Goal: Ask a question: Seek information or help from site administrators or community

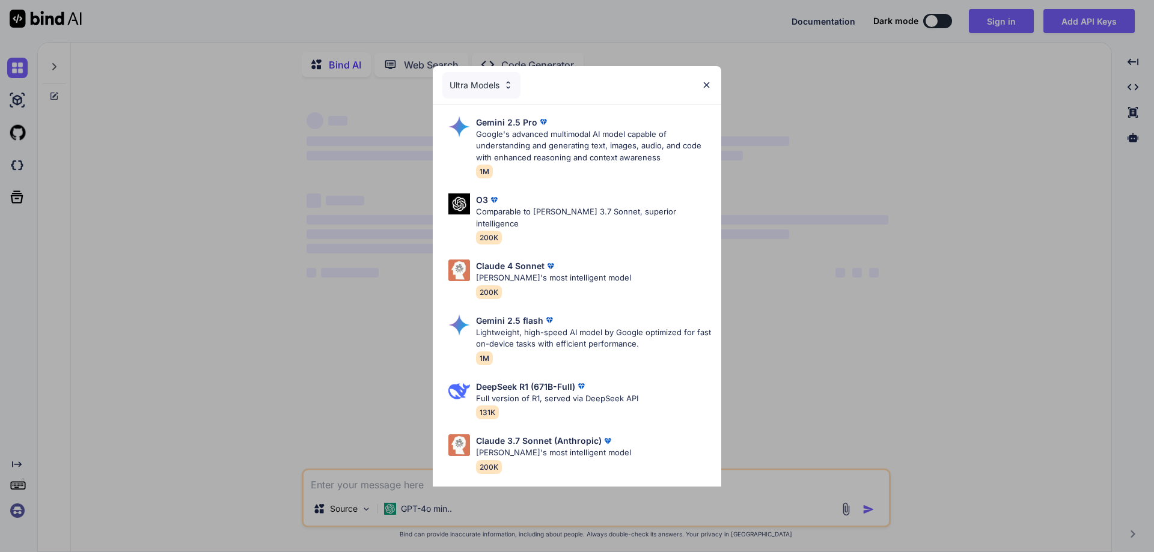
type textarea "x"
click at [701, 84] on div "Ultra Models" at bounding box center [577, 85] width 288 height 38
click at [710, 81] on img at bounding box center [706, 85] width 10 height 10
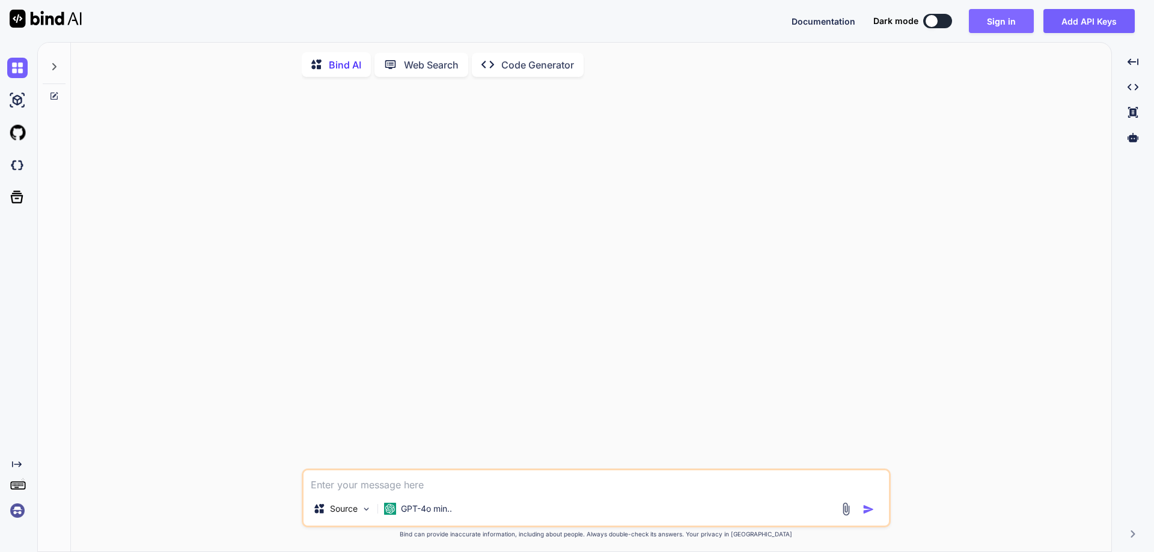
click at [987, 23] on button "Sign in" at bounding box center [1001, 21] width 65 height 24
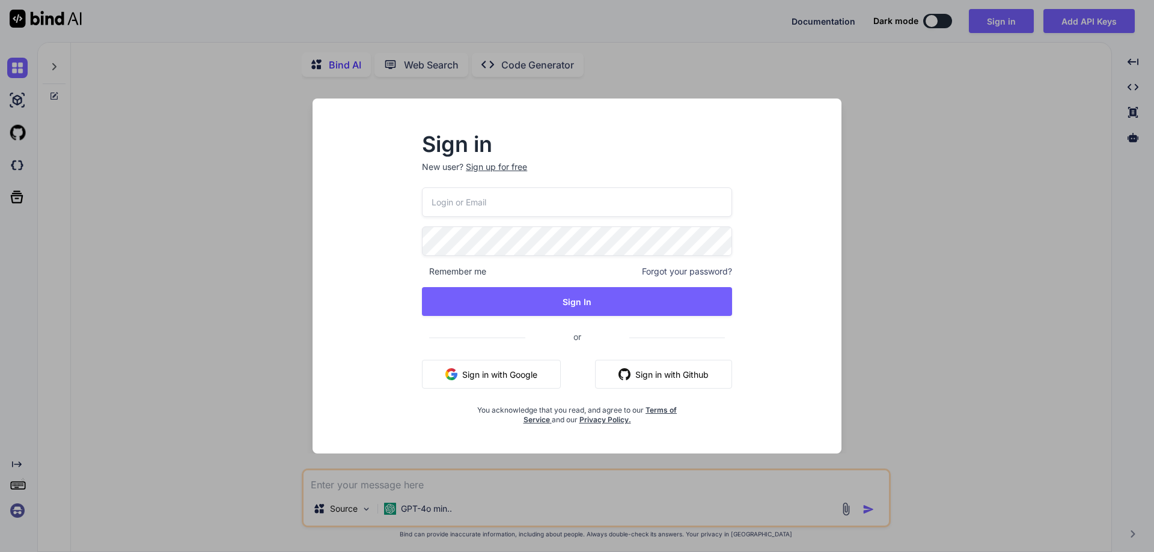
click at [480, 200] on input "email" at bounding box center [577, 201] width 310 height 29
paste input "[EMAIL_ADDRESS][DOMAIN_NAME]"
type input "[EMAIL_ADDRESS][DOMAIN_NAME]"
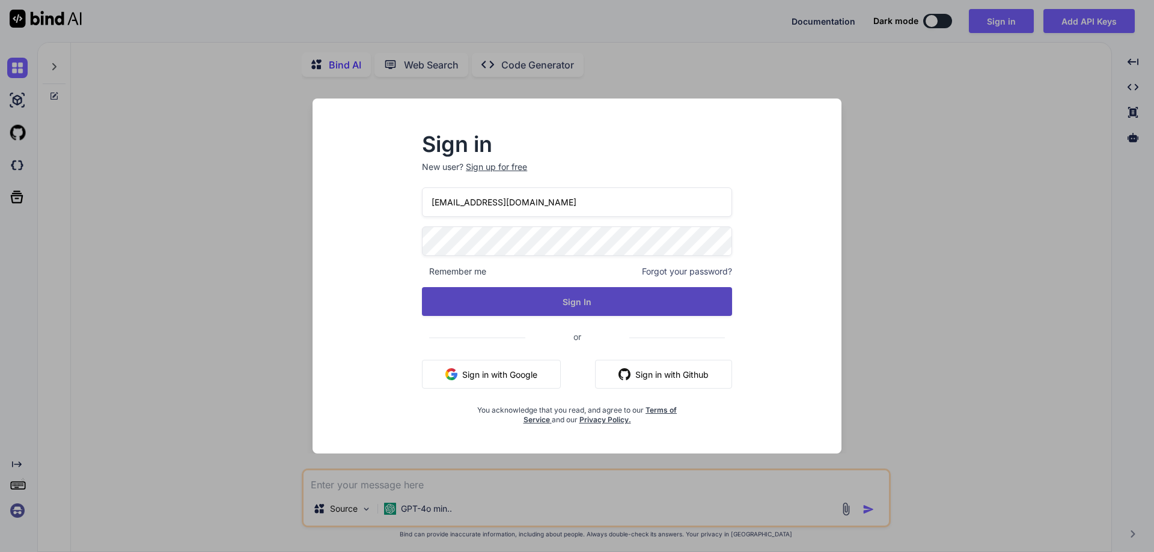
click at [472, 303] on button "Sign In" at bounding box center [577, 301] width 310 height 29
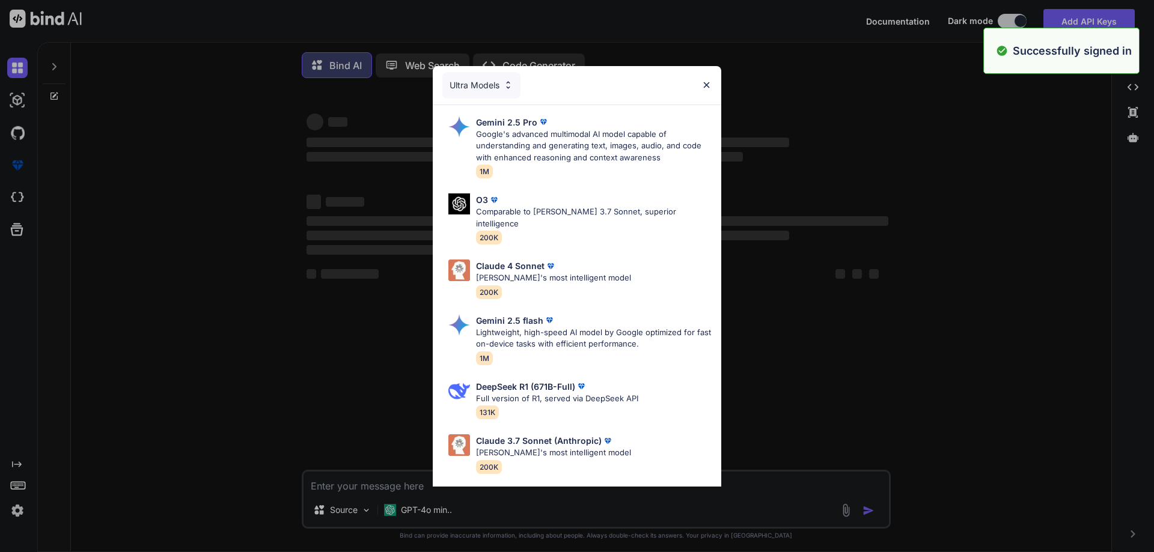
click at [713, 85] on div "Ultra Models" at bounding box center [577, 85] width 288 height 38
type textarea "x"
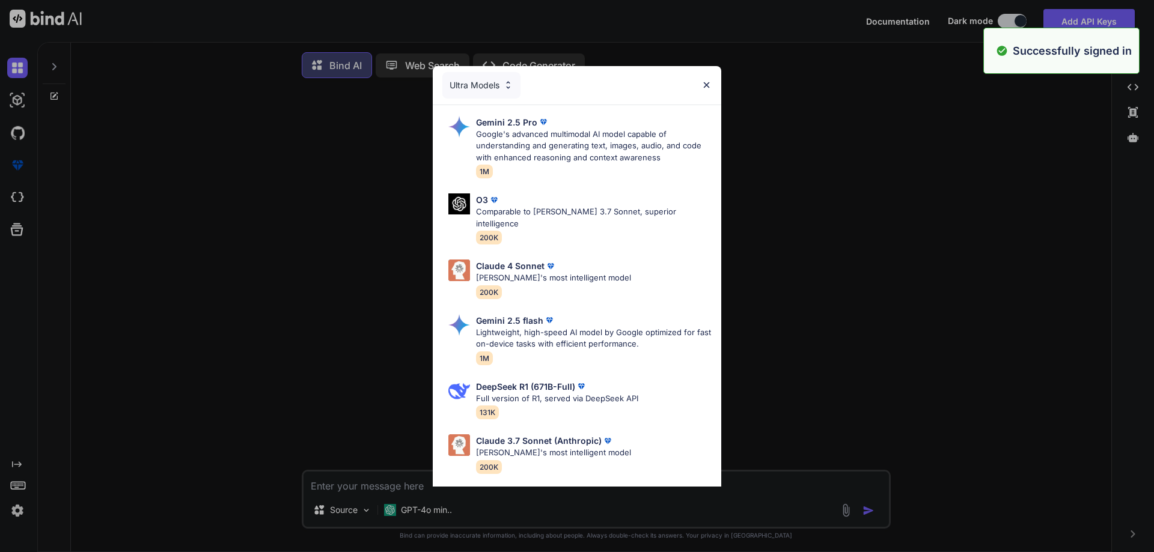
click at [707, 85] on img at bounding box center [706, 85] width 10 height 10
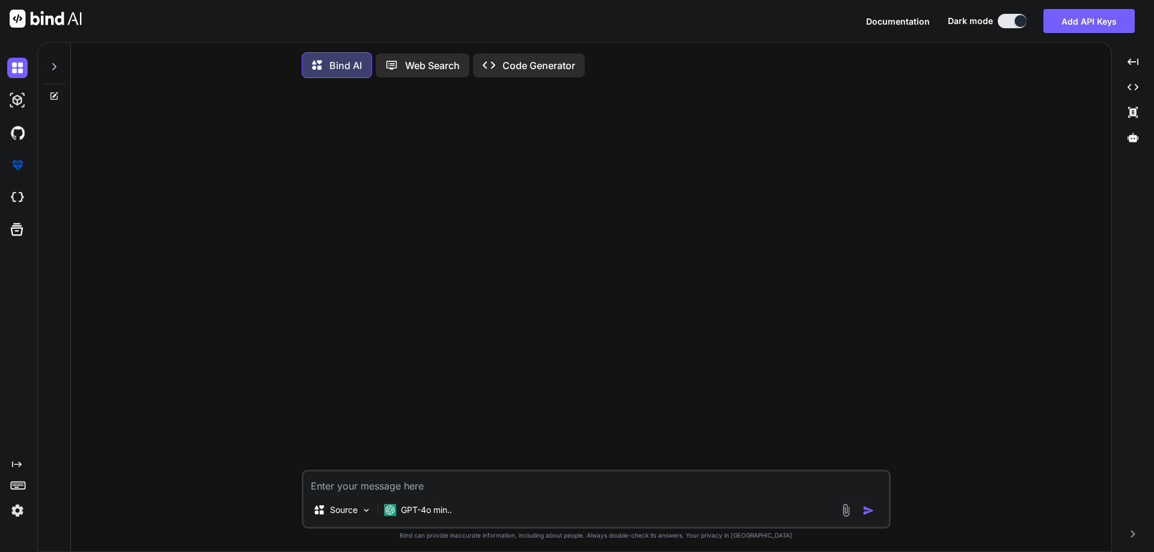
click at [441, 479] on textarea at bounding box center [595, 483] width 585 height 22
paste textarea "[EMAIL_ADDRESS][DOMAIN_NAME]"
type textarea "[EMAIL_ADDRESS][DOMAIN_NAME]"
type textarea "x"
drag, startPoint x: 441, startPoint y: 486, endPoint x: 233, endPoint y: 469, distance: 208.6
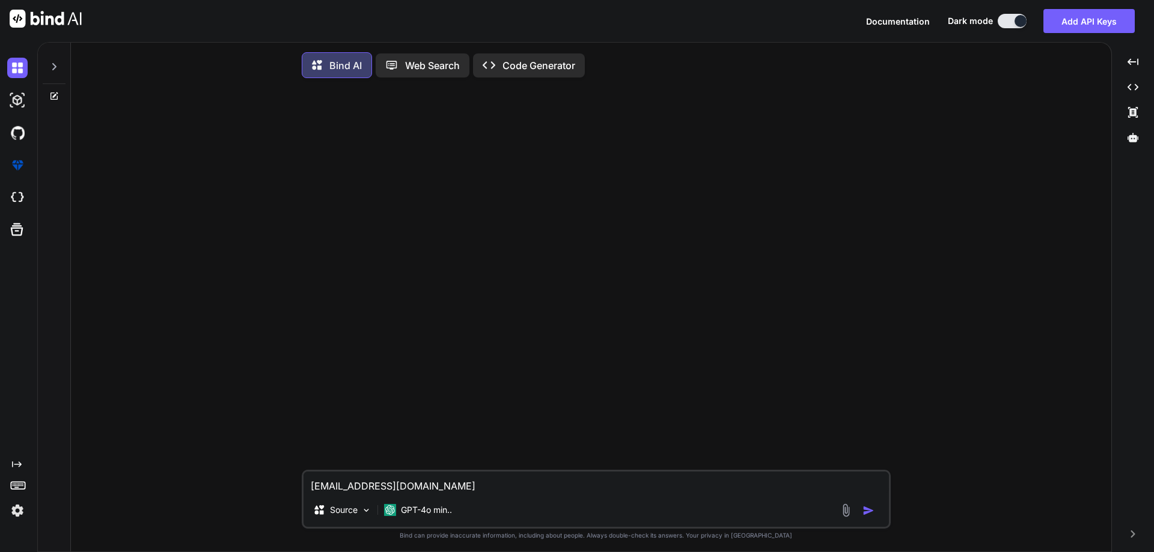
type textarea "x"
paste textarea "CAST(ISNULL(ScDetails.Manual_Rx_Number, CAST(ScDetails.Rx_No AS VARCHAR(100))) …"
type textarea "CAST(ISNULL(ScDetails.Manual_Rx_Number, CAST(ScDetails.Rx_No AS VARCHAR(100))) …"
type textarea "x"
type textarea "CAST(ISNULL(ScDetails.Manual_Rx_Number, CAST(ScDetails.Rx_No AS VARCHAR(100))) …"
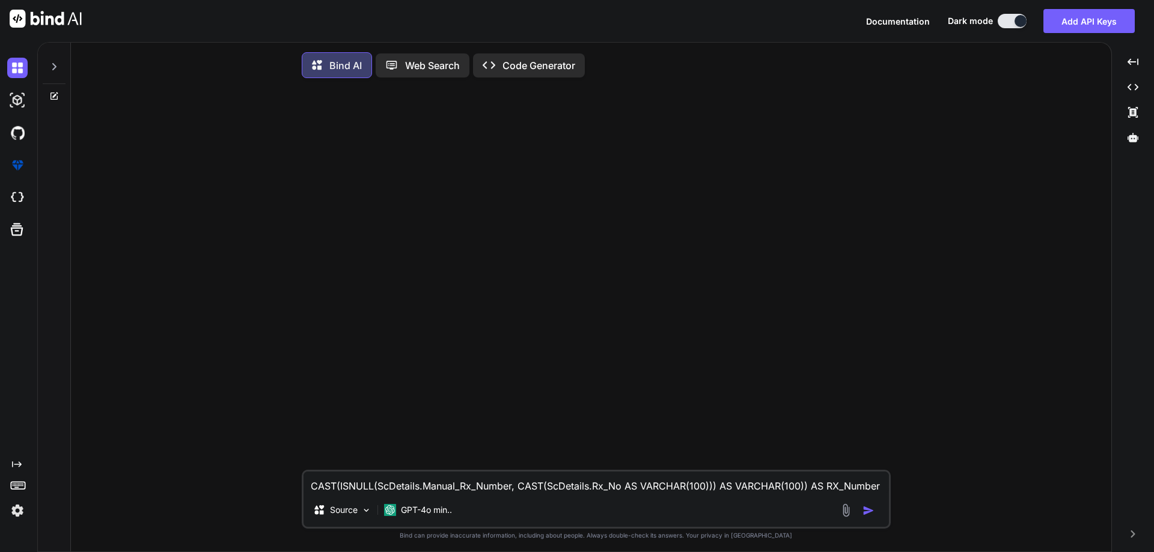
type textarea "x"
type textarea "CAST(ISNULL(ScDetails.Manual_Rx_Number, CAST(ScDetails.Rx_No AS VARCHAR(100))) …"
type textarea "x"
type textarea "CAST(ISNULL(ScDetails.Manual_Rx_Number, CAST(ScDetails.Rx_No AS VARCHAR(100))) …"
type textarea "x"
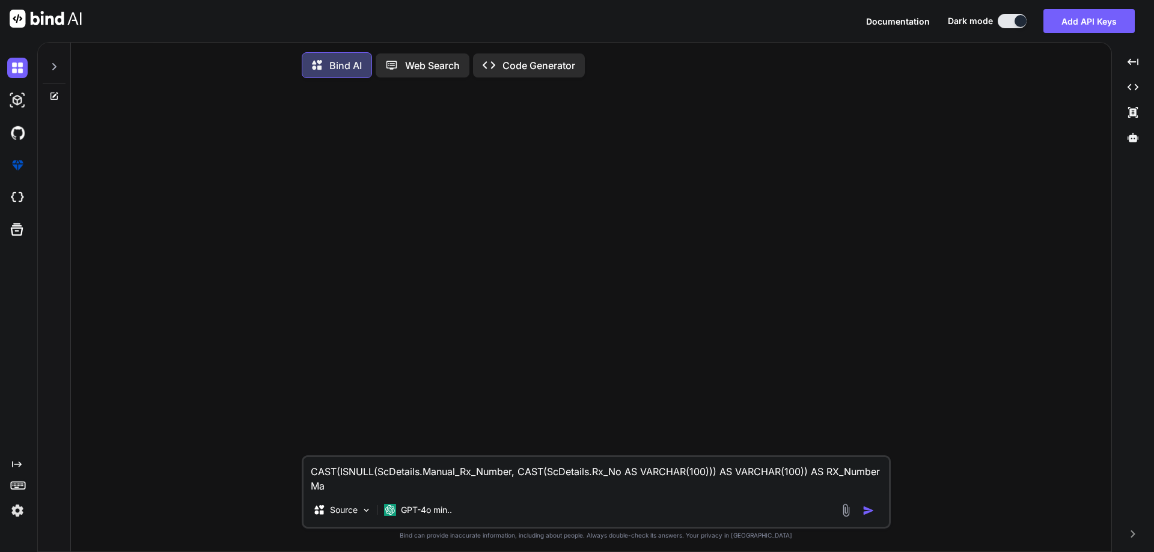
type textarea "CAST(ISNULL(ScDetails.Manual_Rx_Number, CAST(ScDetails.Rx_No AS VARCHAR(100))) …"
type textarea "x"
type textarea "CAST(ISNULL(ScDetails.Manual_Rx_Number, CAST(ScDetails.Rx_No AS VARCHAR(100))) …"
type textarea "x"
type textarea "CAST(ISNULL(ScDetails.Manual_Rx_Number, CAST(ScDetails.Rx_No AS VARCHAR(100))) …"
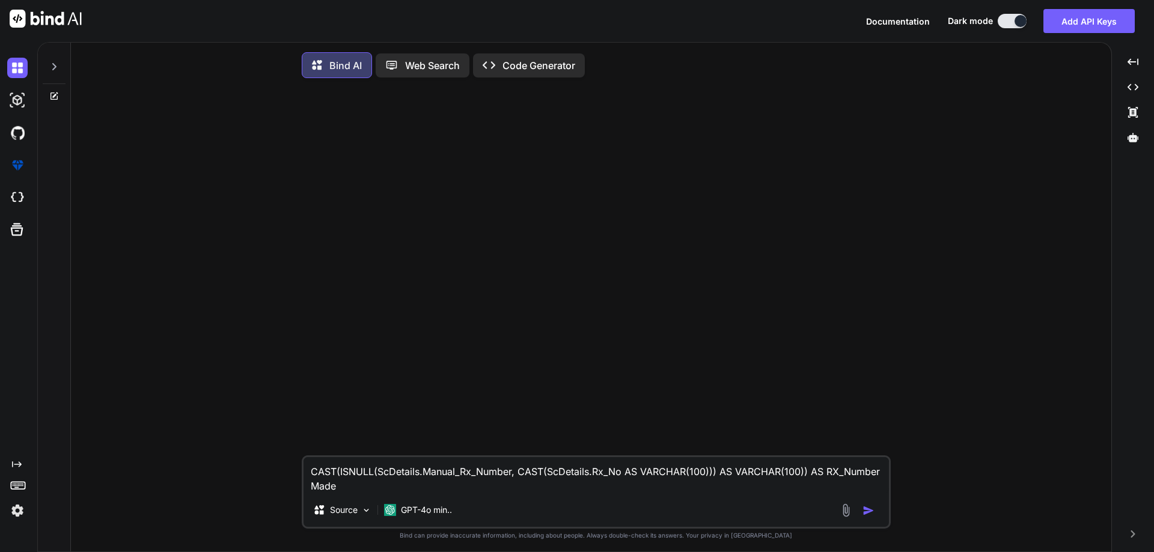
type textarea "x"
type textarea "CAST(ISNULL(ScDetails.Manual_Rx_Number, CAST(ScDetails.Rx_No AS VARCHAR(100))) …"
type textarea "x"
type textarea "CAST(ISNULL(ScDetails.Manual_Rx_Number, CAST(ScDetails.Rx_No AS VARCHAR(100))) …"
type textarea "x"
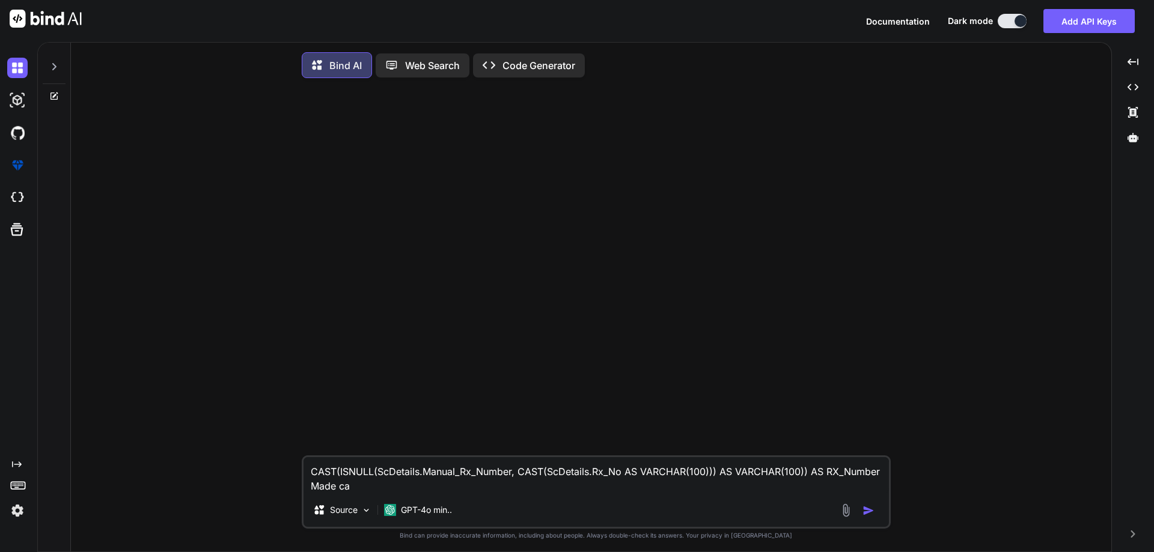
type textarea "CAST(ISNULL(ScDetails.Manual_Rx_Number, CAST(ScDetails.Rx_No AS VARCHAR(100))) …"
type textarea "x"
type textarea "CAST(ISNULL(ScDetails.Manual_Rx_Number, CAST(ScDetails.Rx_No AS VARCHAR(100))) …"
type textarea "x"
type textarea "CAST(ISNULL(ScDetails.Manual_Rx_Number, CAST(ScDetails.Rx_No AS VARCHAR(100))) …"
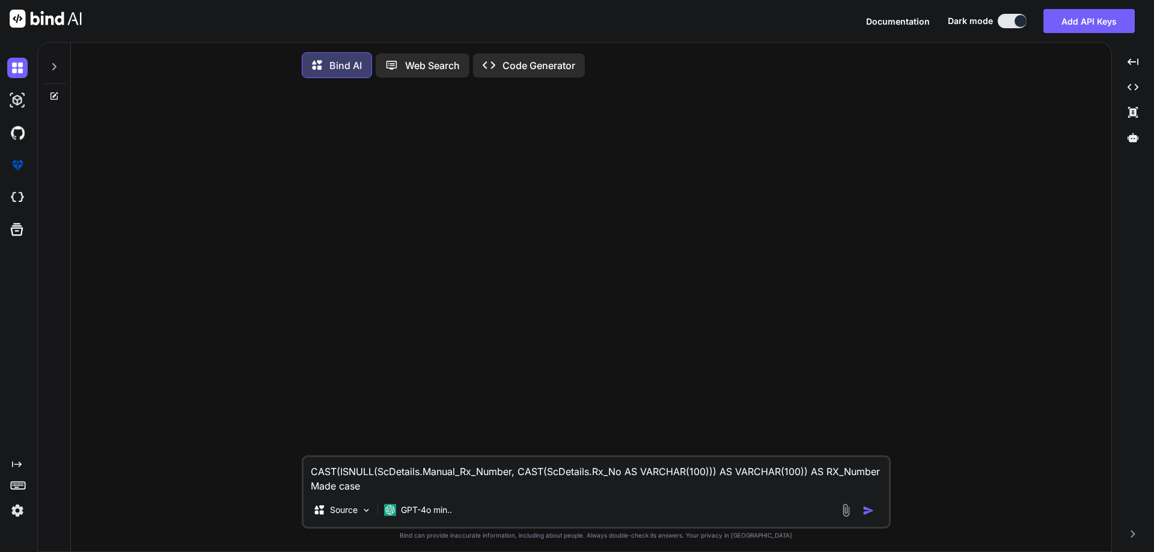
type textarea "x"
type textarea "CAST(ISNULL(ScDetails.Manual_Rx_Number, CAST(ScDetails.Rx_No AS VARCHAR(100))) …"
type textarea "x"
type textarea "CAST(ISNULL(ScDetails.Manual_Rx_Number, CAST(ScDetails.Rx_No AS VARCHAR(100))) …"
type textarea "x"
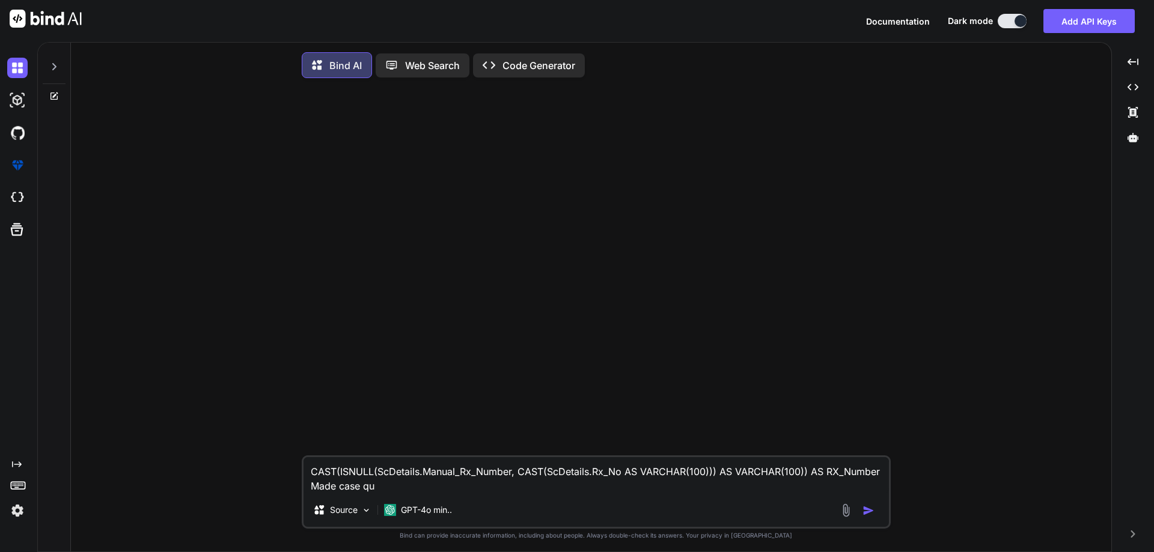
type textarea "CAST(ISNULL(ScDetails.Manual_Rx_Number, CAST(ScDetails.Rx_No AS VARCHAR(100))) …"
type textarea "x"
type textarea "CAST(ISNULL(ScDetails.Manual_Rx_Number, CAST(ScDetails.Rx_No AS VARCHAR(100))) …"
type textarea "x"
type textarea "CAST(ISNULL(ScDetails.Manual_Rx_Number, CAST(ScDetails.Rx_No AS VARCHAR(100))) …"
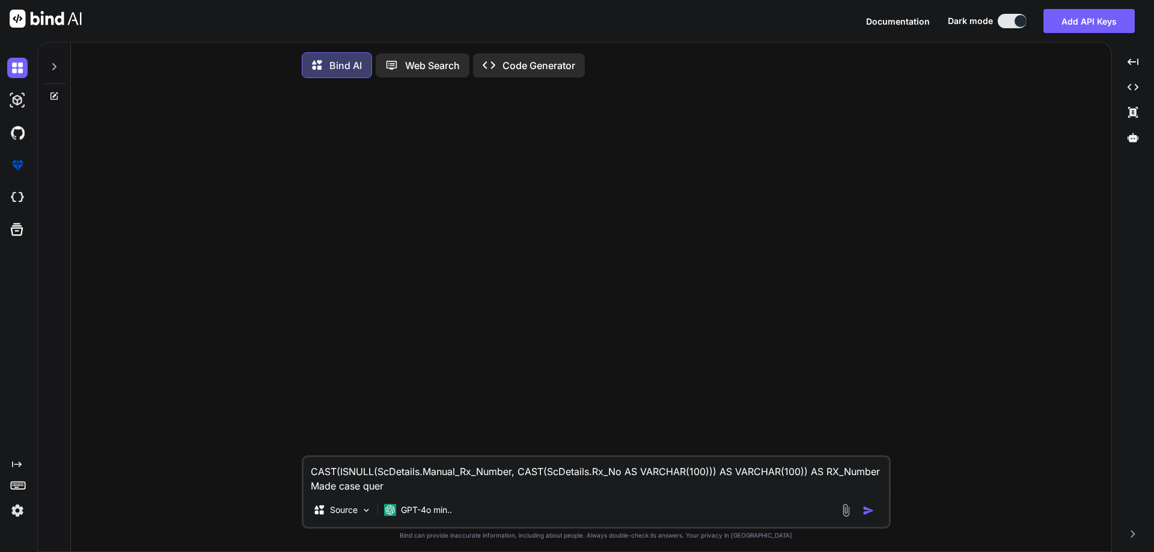
type textarea "x"
type textarea "CAST(ISNULL(ScDetails.Manual_Rx_Number, CAST(ScDetails.Rx_No AS VARCHAR(100))) …"
type textarea "x"
type textarea "CAST(ISNULL(ScDetails.Manual_Rx_Number, CAST(ScDetails.Rx_No AS VARCHAR(100))) …"
type textarea "x"
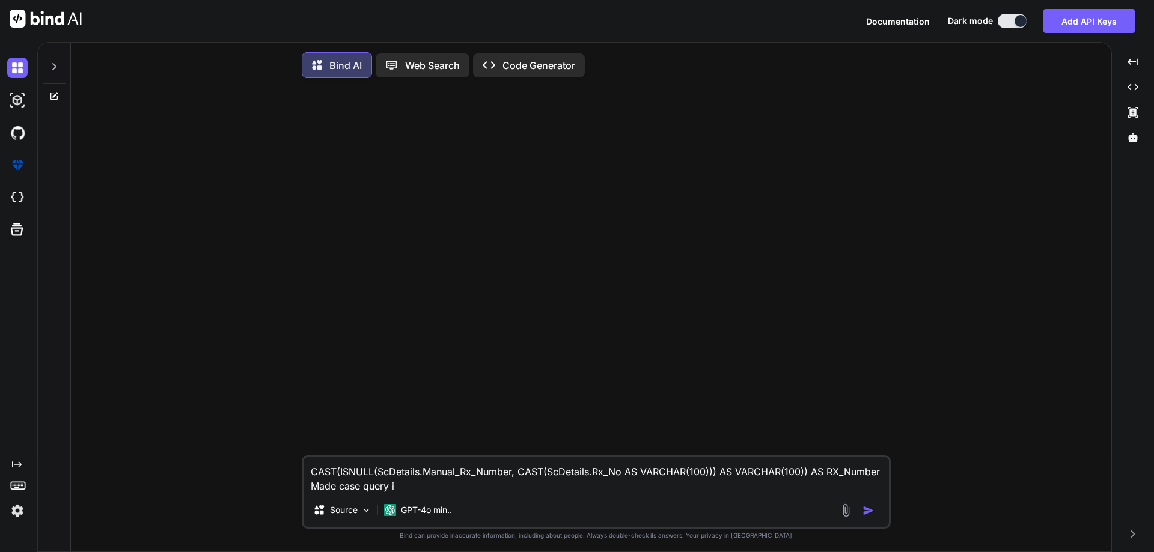
type textarea "CAST(ISNULL(ScDetails.Manual_Rx_Number, CAST(ScDetails.Rx_No AS VARCHAR(100))) …"
type textarea "x"
type textarea "CAST(ISNULL(ScDetails.Manual_Rx_Number, CAST(ScDetails.Rx_No AS VARCHAR(100))) …"
type textarea "x"
type textarea "CAST(ISNULL(ScDetails.Manual_Rx_Number, CAST(ScDetails.Rx_No AS VARCHAR(100))) …"
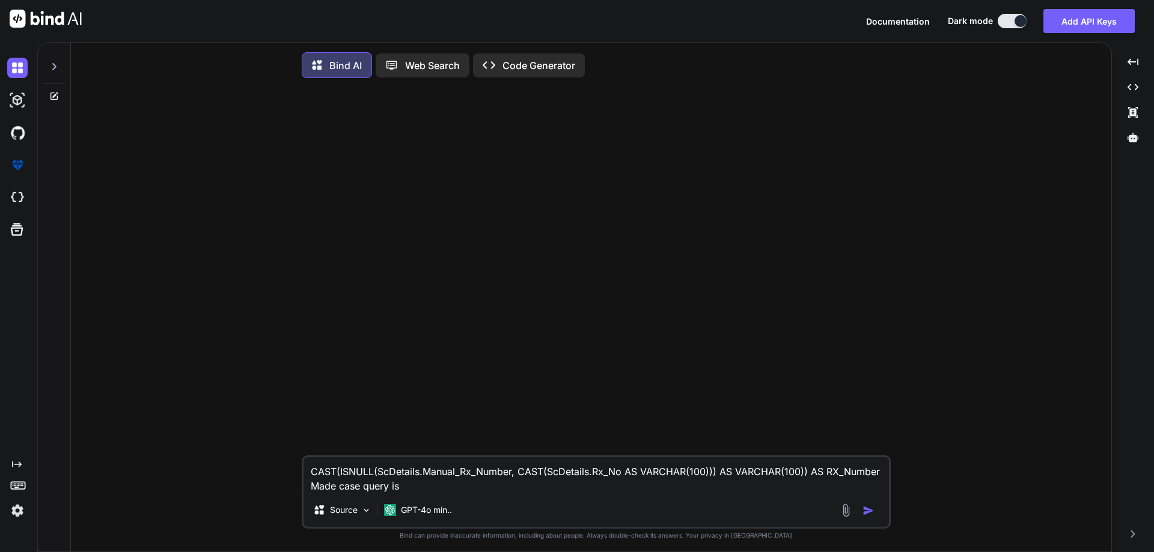
type textarea "x"
type textarea "CAST(ISNULL(ScDetails.Manual_Rx_Number, CAST(ScDetails.Rx_No AS VARCHAR(100))) …"
type textarea "x"
type textarea "CAST(ISNULL(ScDetails.Manual_Rx_Number, CAST(ScDetails.Rx_No AS VARCHAR(100))) …"
type textarea "x"
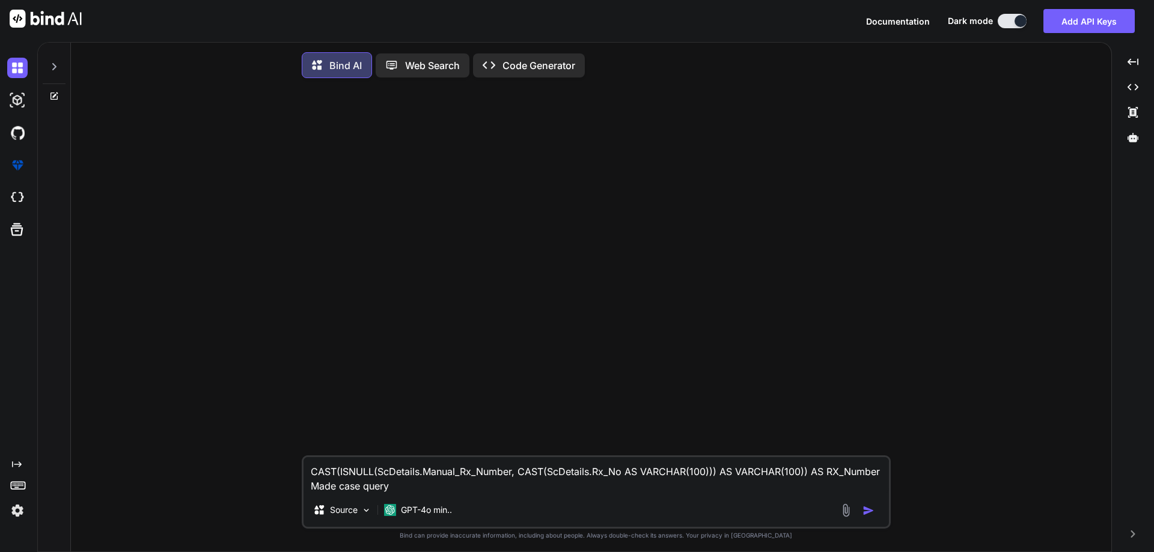
type textarea "CAST(ISNULL(ScDetails.Manual_Rx_Number, CAST(ScDetails.Rx_No AS VARCHAR(100))) …"
type textarea "x"
type textarea "CAST(ISNULL(ScDetails.Manual_Rx_Number, CAST(ScDetails.Rx_No AS VARCHAR(100))) …"
type textarea "x"
type textarea "CAST(ISNULL(ScDetails.Manual_Rx_Number, CAST(ScDetails.Rx_No AS VARCHAR(100))) …"
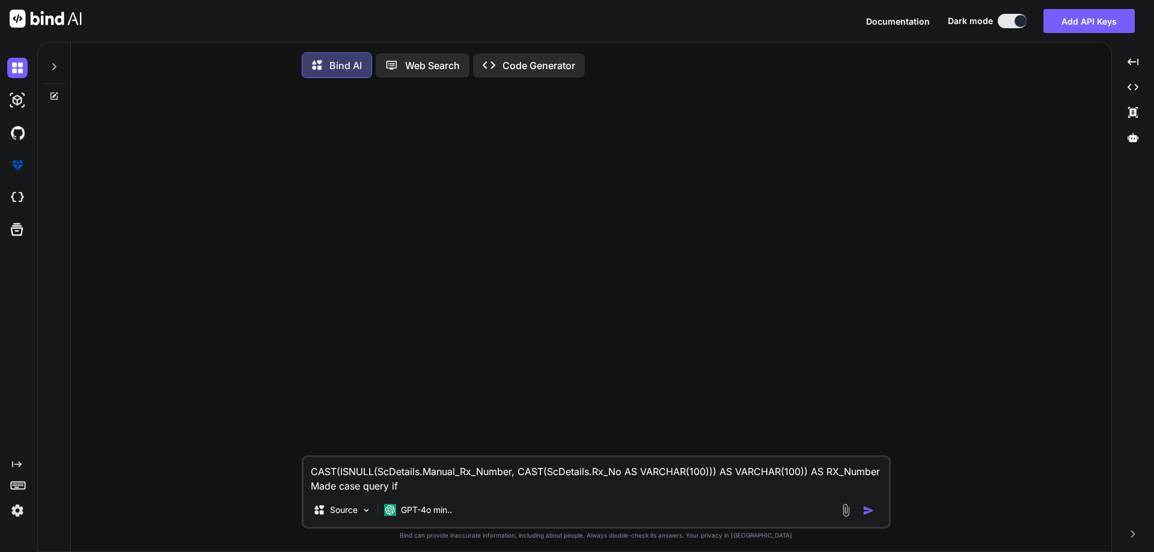
type textarea "x"
drag, startPoint x: 426, startPoint y: 474, endPoint x: 501, endPoint y: 514, distance: 84.4
click at [514, 476] on textarea "CAST(ISNULL(ScDetails.Manual_Rx_Number, CAST(ScDetails.Rx_No AS VARCHAR(100))) …" at bounding box center [595, 475] width 585 height 36
click at [424, 490] on textarea "CAST(ISNULL(ScDetails.Manual_Rx_Number, CAST(ScDetails.Rx_No AS VARCHAR(100))) …" at bounding box center [595, 475] width 585 height 36
paste textarea "Manual_Rx_Number"
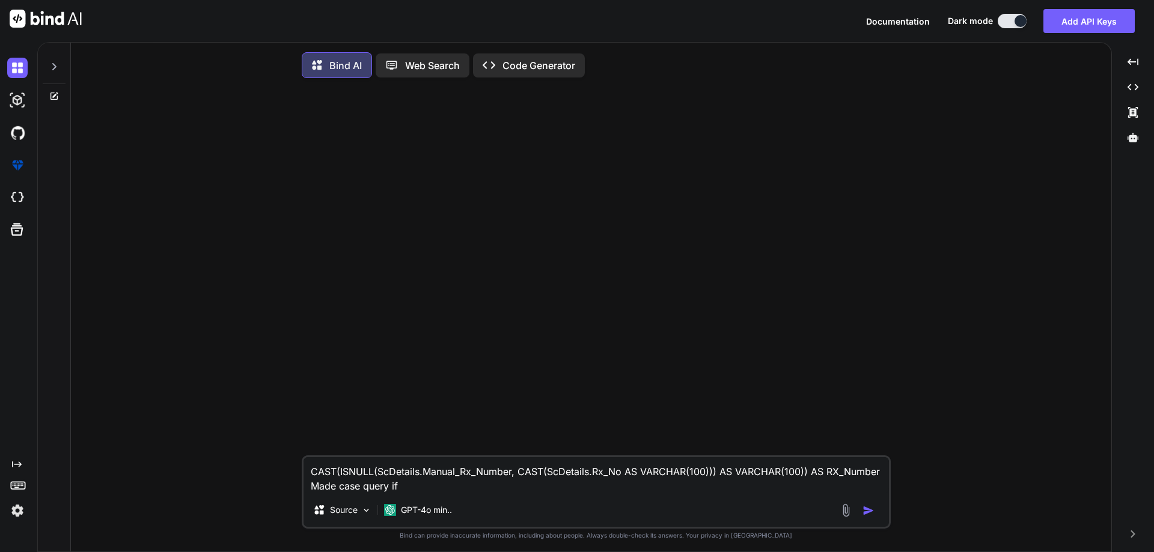
type textarea "CAST(ISNULL(ScDetails.Manual_Rx_Number, CAST(ScDetails.Rx_No AS VARCHAR(100))) …"
type textarea "x"
type textarea "CAST(ISNULL(ScDetails.Manual_Rx_Number, CAST(ScDetails.Rx_No AS VARCHAR(100))) …"
type textarea "x"
type textarea "CAST(ISNULL(ScDetails.Manual_Rx_Number, CAST(ScDetails.Rx_No AS VARCHAR(100))) …"
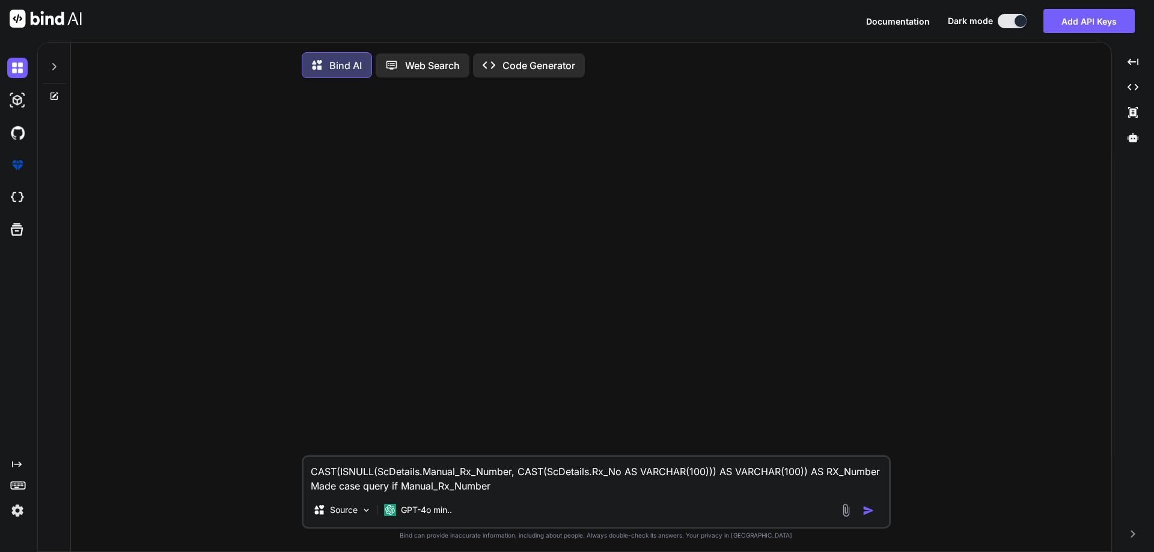
type textarea "x"
type textarea "CAST(ISNULL(ScDetails.Manual_Rx_Number, CAST(ScDetails.Rx_No AS VARCHAR(100))) …"
type textarea "x"
type textarea "CAST(ISNULL(ScDetails.Manual_Rx_Number, CAST(ScDetails.Rx_No AS VARCHAR(100))) …"
type textarea "x"
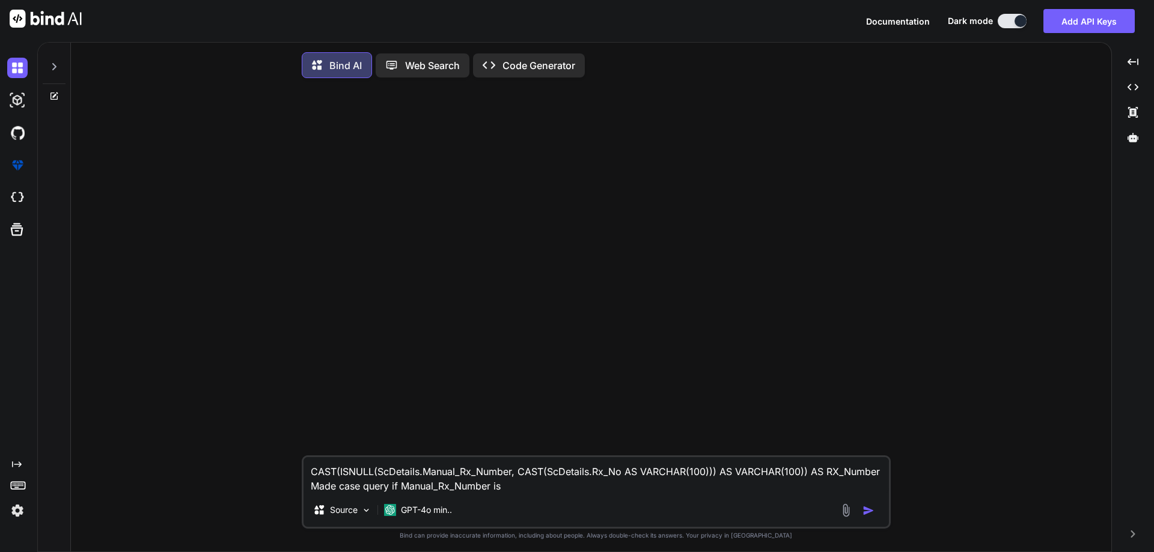
type textarea "CAST(ISNULL(ScDetails.Manual_Rx_Number, CAST(ScDetails.Rx_No AS VARCHAR(100))) …"
type textarea "x"
type textarea "CAST(ISNULL(ScDetails.Manual_Rx_Number, CAST(ScDetails.Rx_No AS VARCHAR(100))) …"
type textarea "x"
type textarea "CAST(ISNULL(ScDetails.Manual_Rx_Number, CAST(ScDetails.Rx_No AS VARCHAR(100))) …"
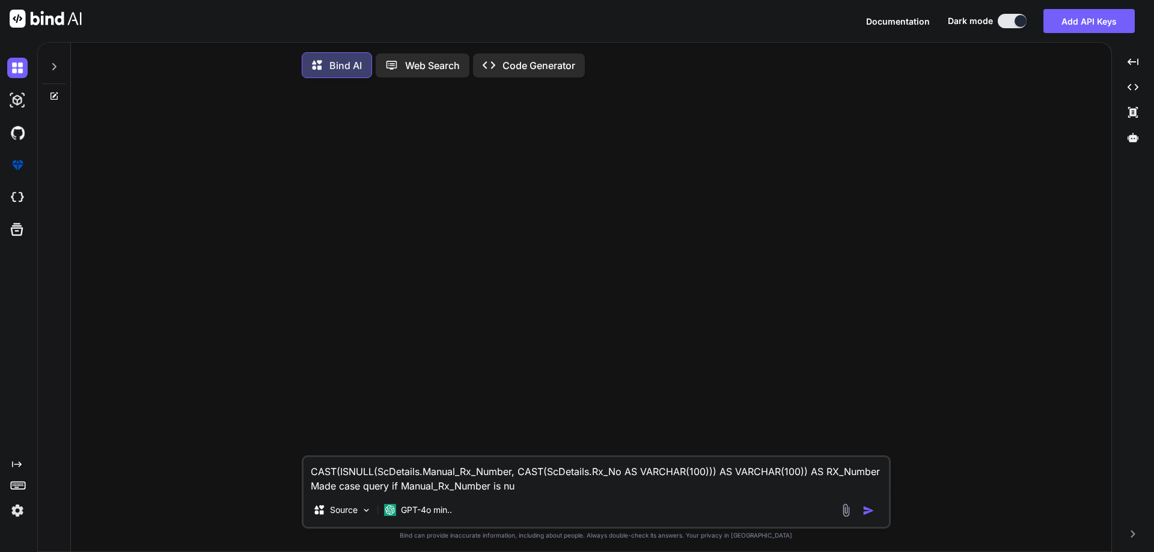
type textarea "x"
type textarea "CAST(ISNULL(ScDetails.Manual_Rx_Number, CAST(ScDetails.Rx_No AS VARCHAR(100))) …"
type textarea "x"
type textarea "CAST(ISNULL(ScDetails.Manual_Rx_Number, CAST(ScDetails.Rx_No AS VARCHAR(100))) …"
type textarea "x"
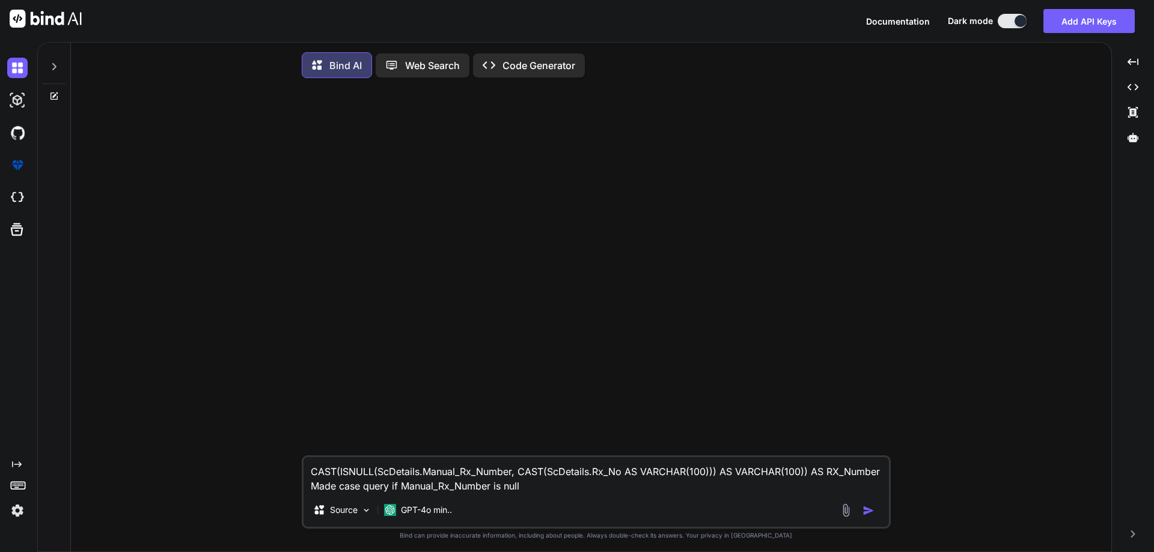
type textarea "CAST(ISNULL(ScDetails.Manual_Rx_Number, CAST(ScDetails.Rx_No AS VARCHAR(100))) …"
type textarea "x"
type textarea "CAST(ISNULL(ScDetails.Manual_Rx_Number, CAST(ScDetails.Rx_No AS VARCHAR(100))) …"
type textarea "x"
type textarea "CAST(ISNULL(ScDetails.Manual_Rx_Number, CAST(ScDetails.Rx_No AS VARCHAR(100))) …"
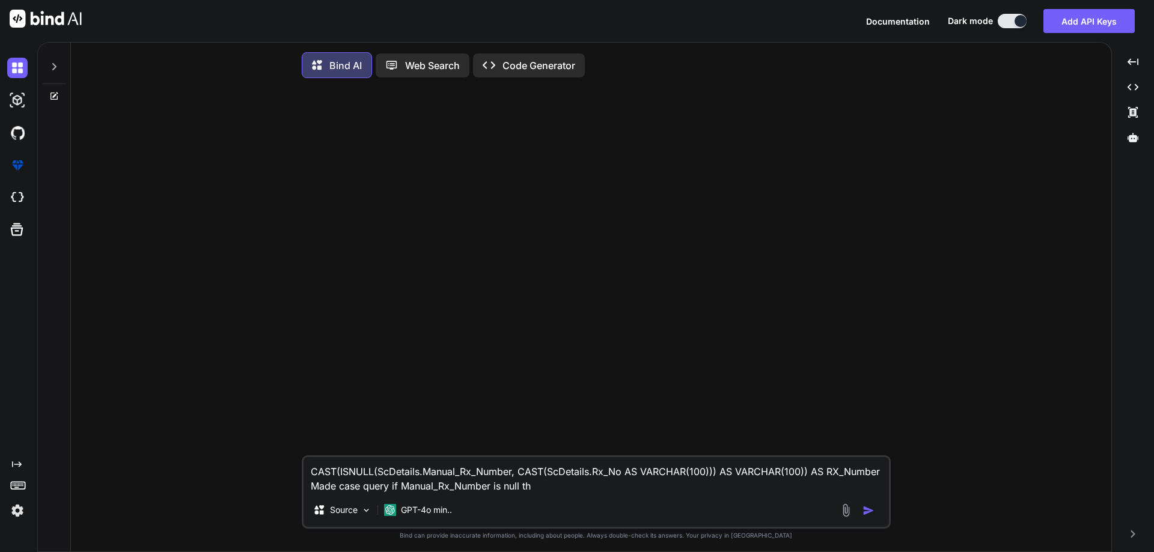
type textarea "x"
type textarea "CAST(ISNULL(ScDetails.Manual_Rx_Number, CAST(ScDetails.Rx_No AS VARCHAR(100))) …"
type textarea "x"
drag, startPoint x: 597, startPoint y: 474, endPoint x: 625, endPoint y: 475, distance: 28.9
click at [625, 475] on textarea "CAST(ISNULL(ScDetails.Manual_Rx_Number, CAST(ScDetails.Rx_No AS VARCHAR(100))) …" at bounding box center [595, 475] width 585 height 36
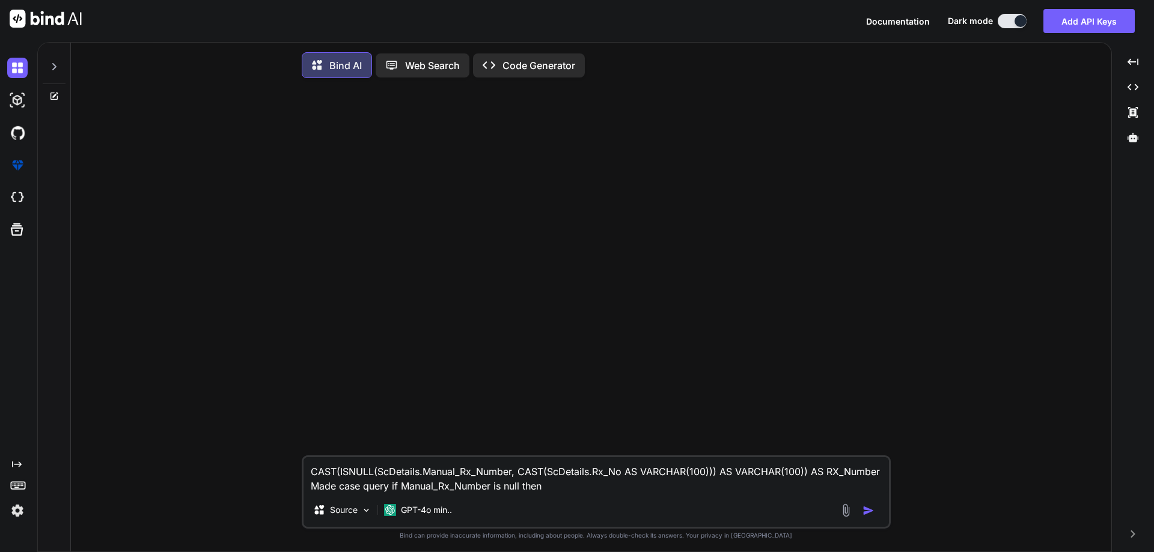
click at [550, 490] on textarea "CAST(ISNULL(ScDetails.Manual_Rx_Number, CAST(ScDetails.Rx_No AS VARCHAR(100))) …" at bounding box center [595, 475] width 585 height 36
type textarea "CAST(ISNULL(ScDetails.Manual_Rx_Number, CAST(ScDetails.Rx_No AS VARCHAR(100))) …"
type textarea "x"
type textarea "CAST(ISNULL(ScDetails.Manual_Rx_Number, CAST(ScDetails.Rx_No AS VARCHAR(100))) …"
type textarea "x"
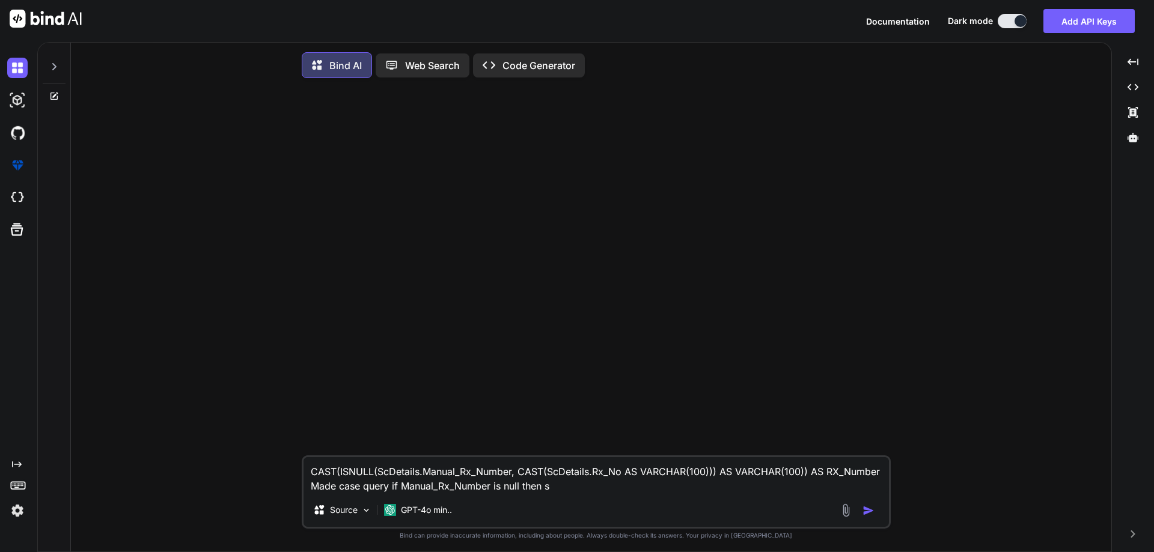
type textarea "CAST(ISNULL(ScDetails.Manual_Rx_Number, CAST(ScDetails.Rx_No AS VARCHAR(100))) …"
type textarea "x"
type textarea "CAST(ISNULL(ScDetails.Manual_Rx_Number, CAST(ScDetails.Rx_No AS VARCHAR(100))) …"
type textarea "x"
type textarea "CAST(ISNULL(ScDetails.Manual_Rx_Number, CAST(ScDetails.Rx_No AS VARCHAR(100))) …"
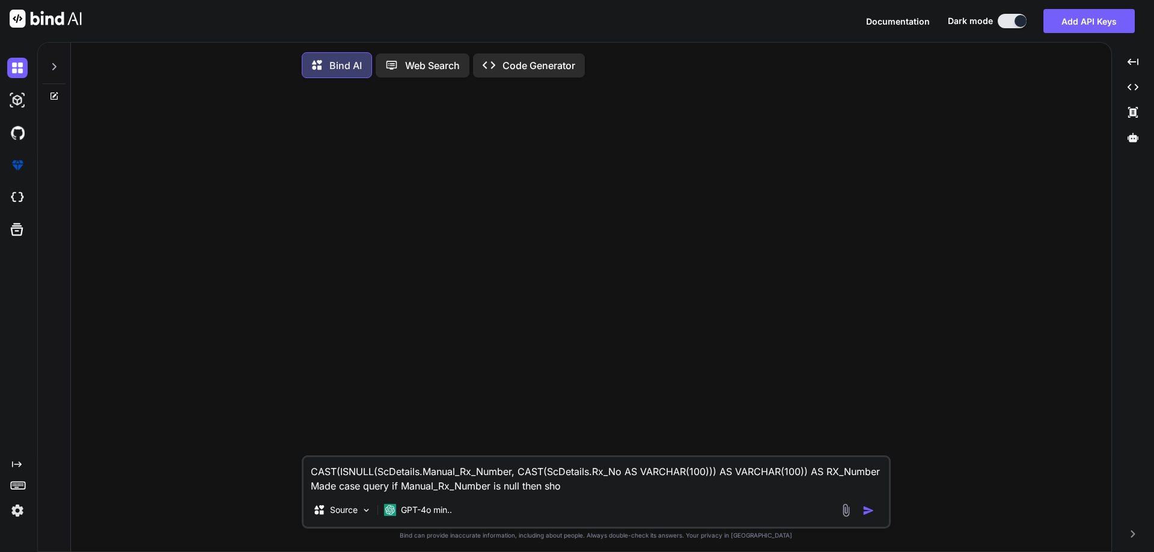
type textarea "x"
type textarea "CAST(ISNULL(ScDetails.Manual_Rx_Number, CAST(ScDetails.Rx_No AS VARCHAR(100))) …"
type textarea "x"
paste textarea "Rx_No"
type textarea "CAST(ISNULL(ScDetails.Manual_Rx_Number, CAST(ScDetails.Rx_No AS VARCHAR(100))) …"
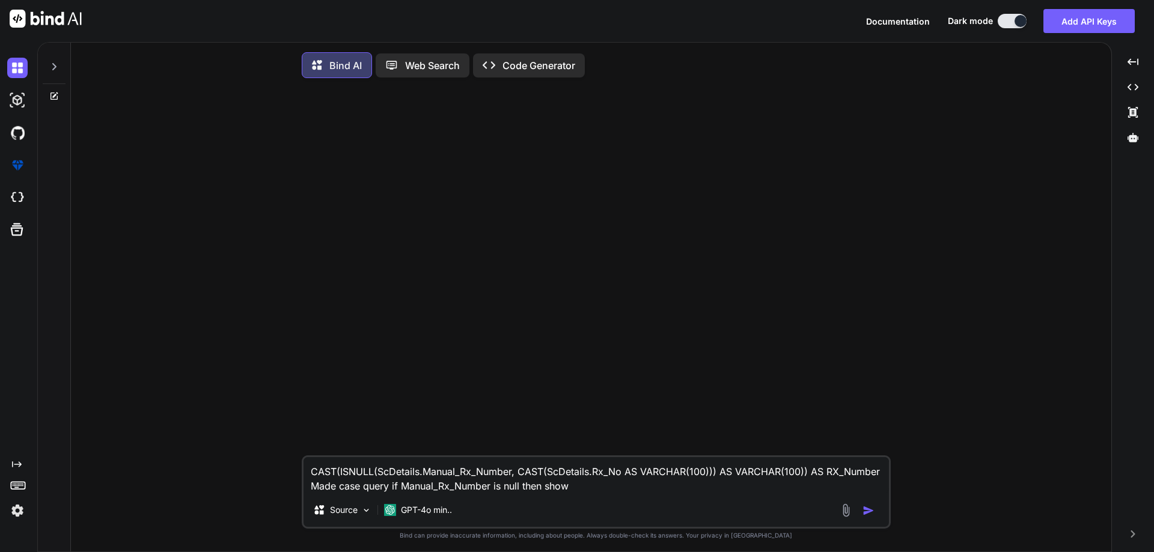
type textarea "x"
type textarea "CAST(ISNULL(ScDetails.Manual_Rx_Number, CAST(ScDetails.Rx_No AS VARCHAR(100))) …"
type textarea "x"
type textarea "CAST(ISNULL(ScDetails.Manual_Rx_Number, CAST(ScDetails.Rx_No AS VARCHAR(100))) …"
type textarea "x"
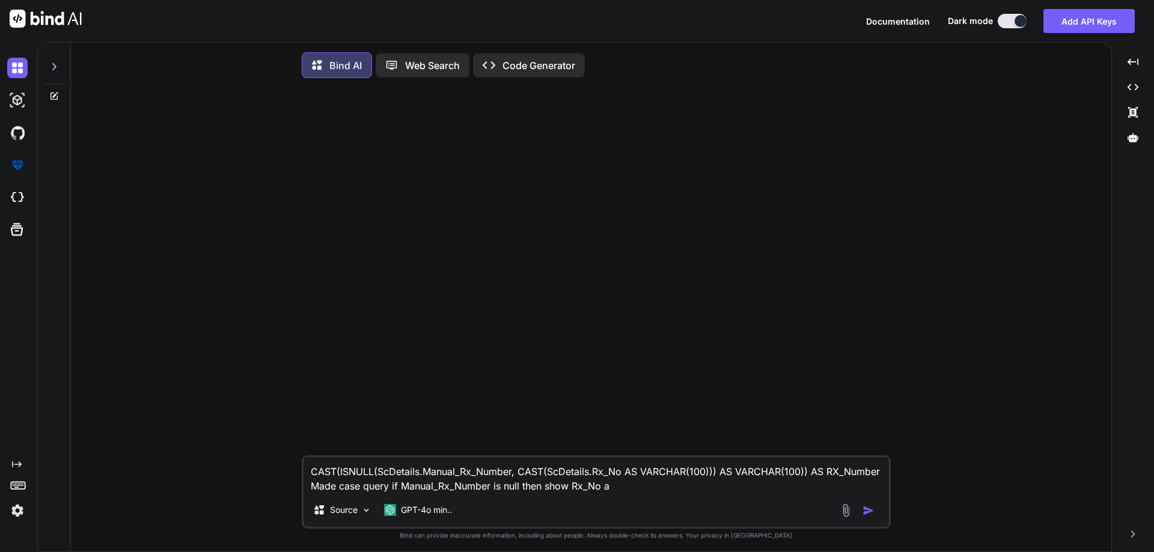
type textarea "CAST(ISNULL(ScDetails.Manual_Rx_Number, CAST(ScDetails.Rx_No AS VARCHAR(100))) …"
type textarea "x"
type textarea "CAST(ISNULL(ScDetails.Manual_Rx_Number, CAST(ScDetails.Rx_No AS VARCHAR(100))) …"
type textarea "x"
type textarea "CAST(ISNULL(ScDetails.Manual_Rx_Number, CAST(ScDetails.Rx_No AS VARCHAR(100))) …"
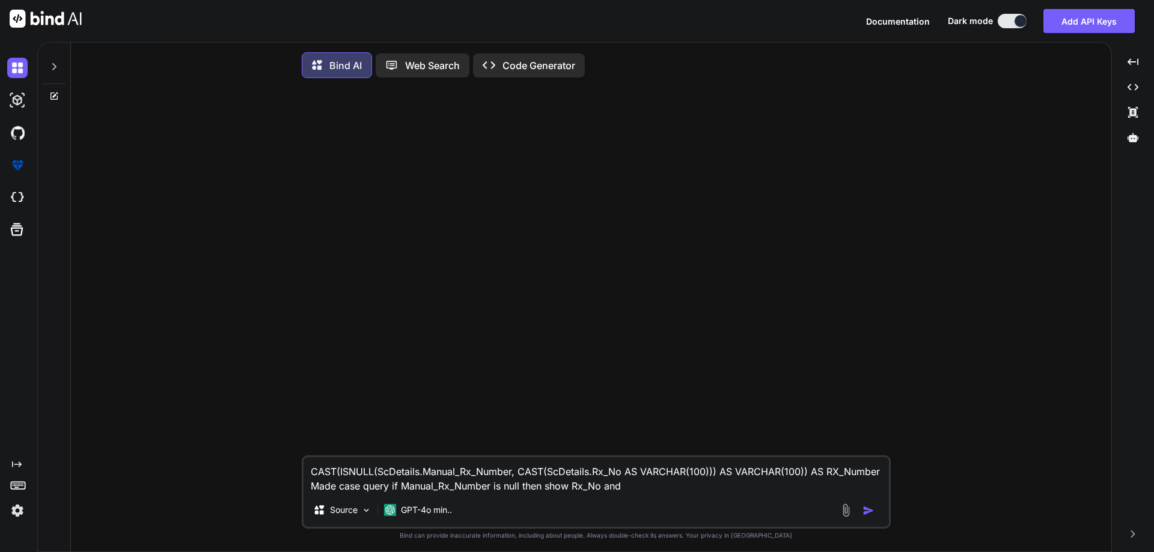
type textarea "x"
click at [464, 476] on textarea "CAST(ISNULL(ScDetails.Manual_Rx_Number, CAST(ScDetails.Rx_No AS VARCHAR(100))) …" at bounding box center [595, 475] width 585 height 36
click at [644, 490] on textarea "CAST(ISNULL(ScDetails.Manual_Rx_Number, CAST(ScDetails.Rx_No AS VARCHAR(100))) …" at bounding box center [595, 475] width 585 height 36
type textarea "CAST(ISNULL(ScDetails.Manual_Rx_Number, CAST(ScDetails.Rx_No AS VARCHAR(100))) …"
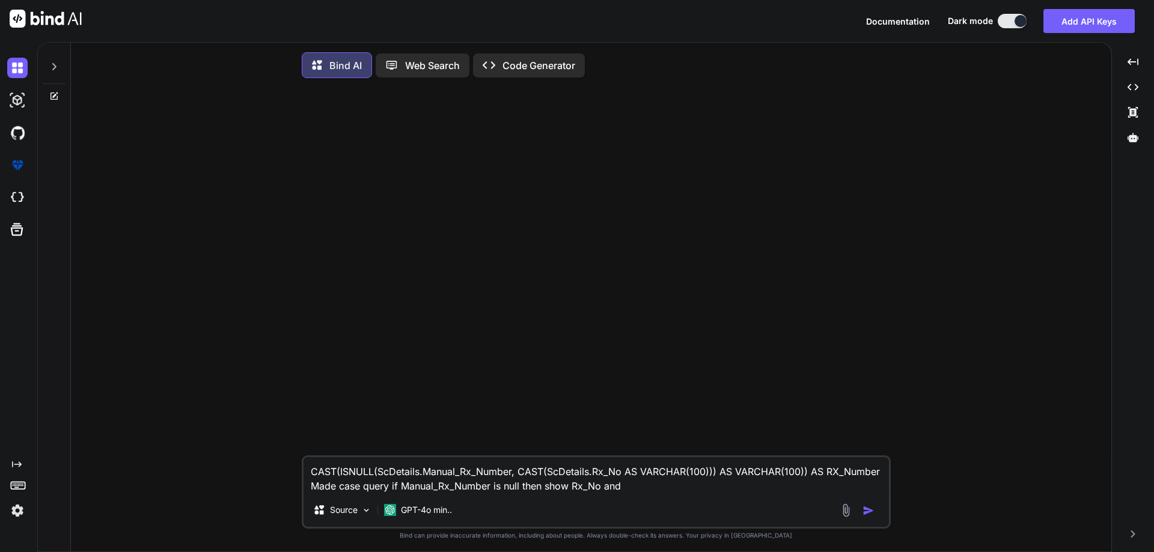
type textarea "x"
type textarea "CAST(ISNULL(ScDetails.Manual_Rx_Number, CAST(ScDetails.Rx_No AS VARCHAR(100))) …"
type textarea "x"
type textarea "CAST(ISNULL(ScDetails.Manual_Rx_Number, CAST(ScDetails.Rx_No AS VARCHAR(100))) …"
type textarea "x"
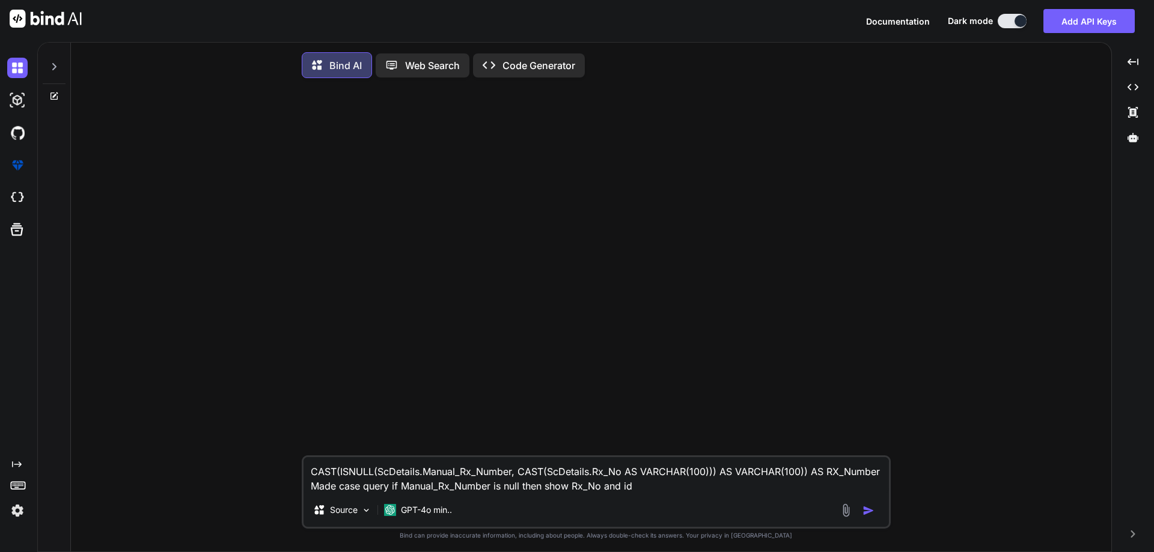
type textarea "CAST(ISNULL(ScDetails.Manual_Rx_Number, CAST(ScDetails.Rx_No AS VARCHAR(100))) …"
type textarea "x"
type textarea "CAST(ISNULL(ScDetails.Manual_Rx_Number, CAST(ScDetails.Rx_No AS VARCHAR(100))) …"
type textarea "x"
type textarea "CAST(ISNULL(ScDetails.Manual_Rx_Number, CAST(ScDetails.Rx_No AS VARCHAR(100))) …"
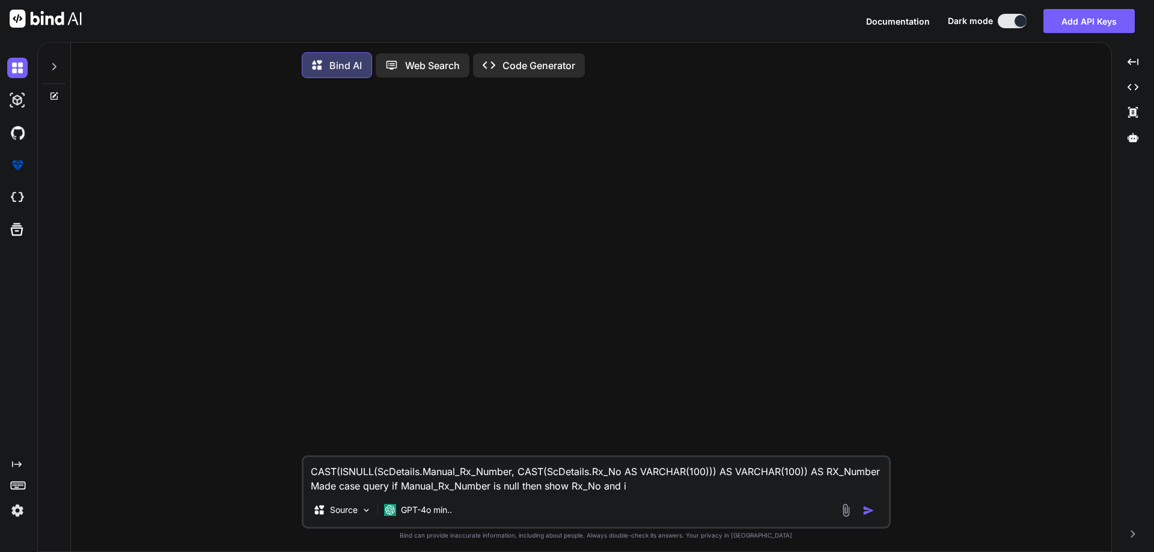
type textarea "x"
type textarea "CAST(ISNULL(ScDetails.Manual_Rx_Number, CAST(ScDetails.Rx_No AS VARCHAR(100))) …"
type textarea "x"
paste textarea "Manual_Rx_Number"
type textarea "CAST(ISNULL(ScDetails.Manual_Rx_Number, CAST(ScDetails.Rx_No AS VARCHAR(100))) …"
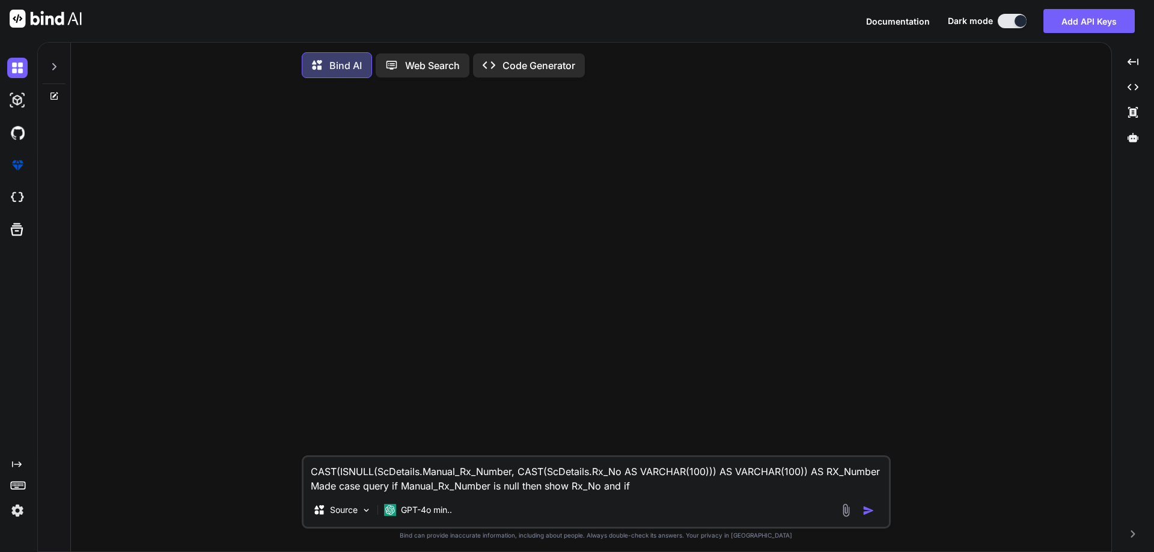
type textarea "x"
type textarea "CAST(ISNULL(ScDetails.Manual_Rx_Number, CAST(ScDetails.Rx_No AS VARCHAR(100))) …"
type textarea "x"
type textarea "CAST(ISNULL(ScDetails.Manual_Rx_Number, CAST(ScDetails.Rx_No AS VARCHAR(100))) …"
type textarea "x"
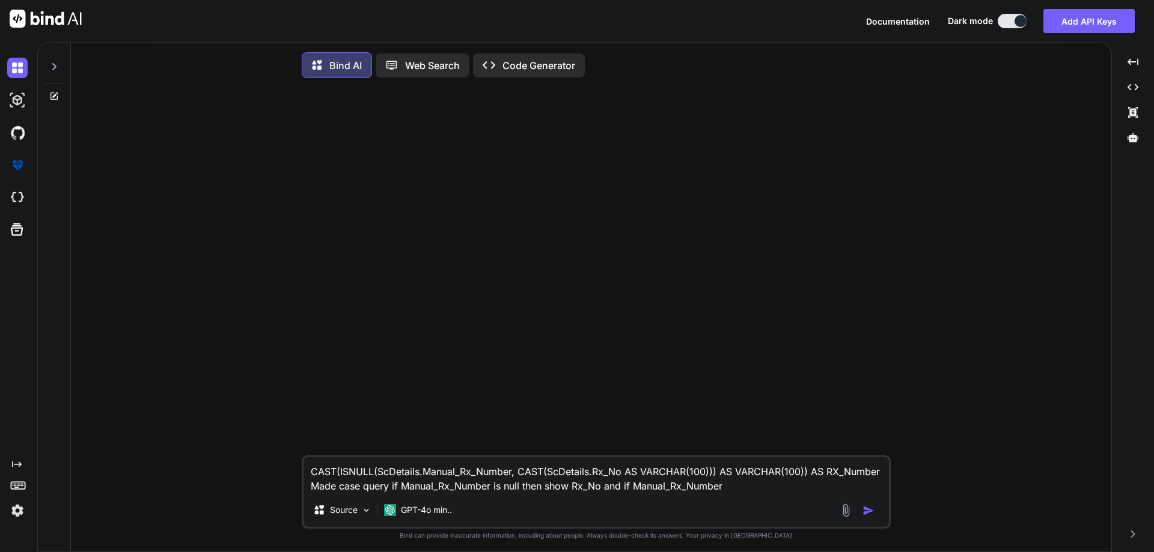
type textarea "CAST(ISNULL(ScDetails.Manual_Rx_Number, CAST(ScDetails.Rx_No AS VARCHAR(100))) …"
type textarea "x"
type textarea "CAST(ISNULL(ScDetails.Manual_Rx_Number, CAST(ScDetails.Rx_No AS VARCHAR(100))) …"
type textarea "x"
type textarea "CAST(ISNULL(ScDetails.Manual_Rx_Number, CAST(ScDetails.Rx_No AS VARCHAR(100))) …"
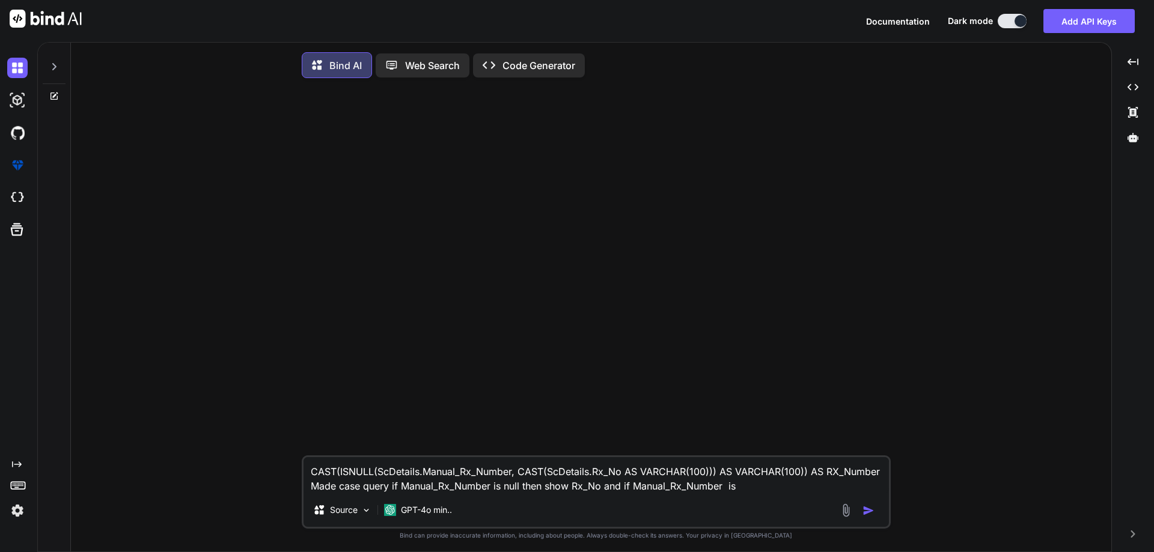
type textarea "x"
type textarea "CAST(ISNULL(ScDetails.Manual_Rx_Number, CAST(ScDetails.Rx_No AS VARCHAR(100))) …"
type textarea "x"
type textarea "CAST(ISNULL(ScDetails.Manual_Rx_Number, CAST(ScDetails.Rx_No AS VARCHAR(100))) …"
type textarea "x"
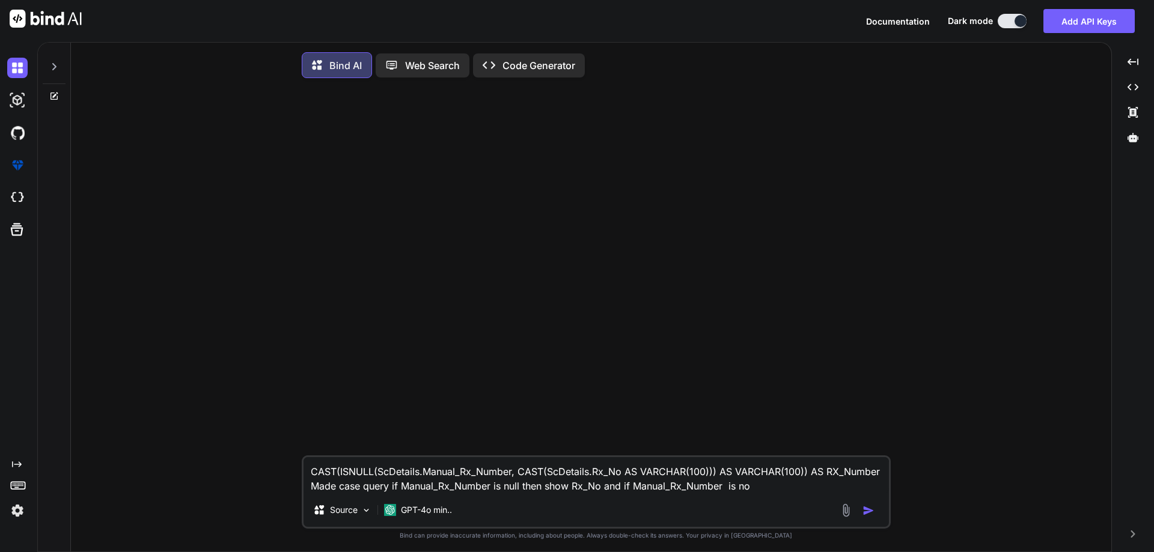
type textarea "CAST(ISNULL(ScDetails.Manual_Rx_Number, CAST(ScDetails.Rx_No AS VARCHAR(100))) …"
type textarea "x"
type textarea "CAST(ISNULL(ScDetails.Manual_Rx_Number, CAST(ScDetails.Rx_No AS VARCHAR(100))) …"
type textarea "x"
type textarea "CAST(ISNULL(ScDetails.Manual_Rx_Number, CAST(ScDetails.Rx_No AS VARCHAR(100))) …"
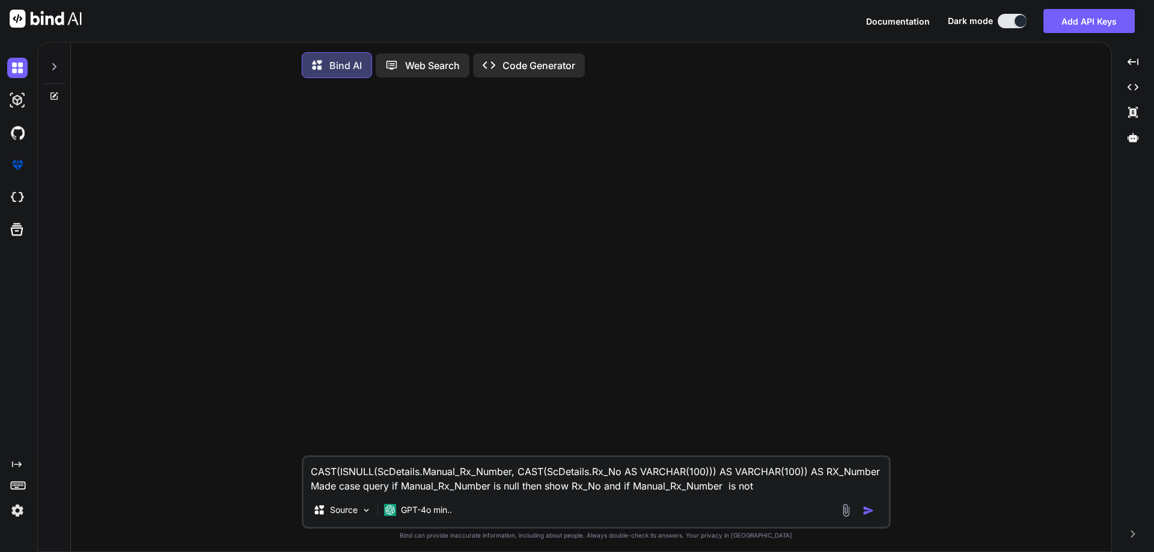
type textarea "x"
type textarea "CAST(ISNULL(ScDetails.Manual_Rx_Number, CAST(ScDetails.Rx_No AS VARCHAR(100))) …"
type textarea "x"
type textarea "CAST(ISNULL(ScDetails.Manual_Rx_Number, CAST(ScDetails.Rx_No AS VARCHAR(100))) …"
type textarea "x"
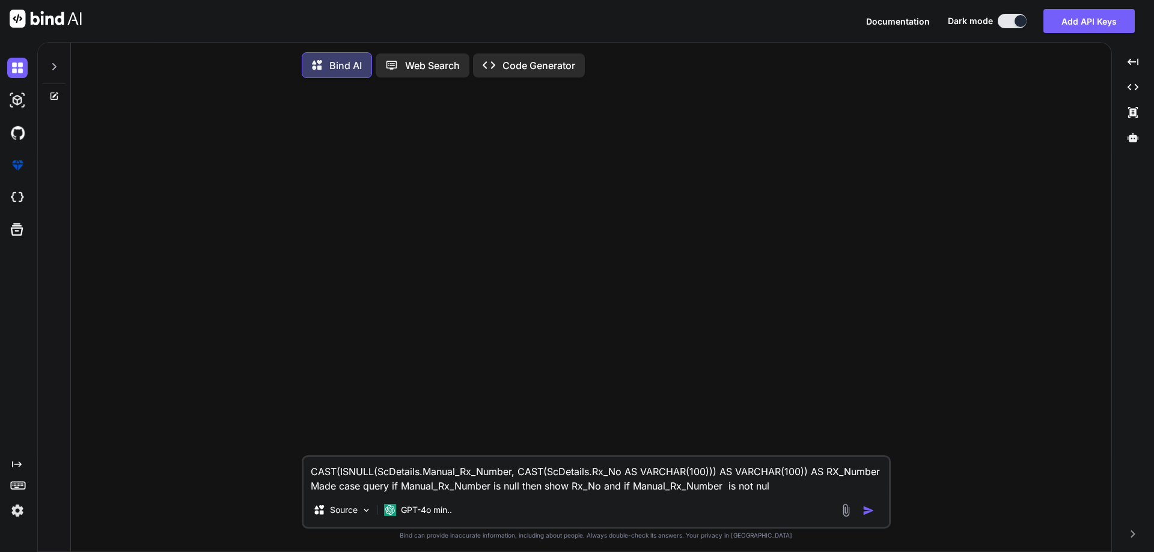
type textarea "CAST(ISNULL(ScDetails.Manual_Rx_Number, CAST(ScDetails.Rx_No AS VARCHAR(100))) …"
type textarea "x"
type textarea "CAST(ISNULL(ScDetails.Manual_Rx_Number, CAST(ScDetails.Rx_No AS VARCHAR(100))) …"
type textarea "x"
type textarea "CAST(ISNULL(ScDetails.Manual_Rx_Number, CAST(ScDetails.Rx_No AS VARCHAR(100))) …"
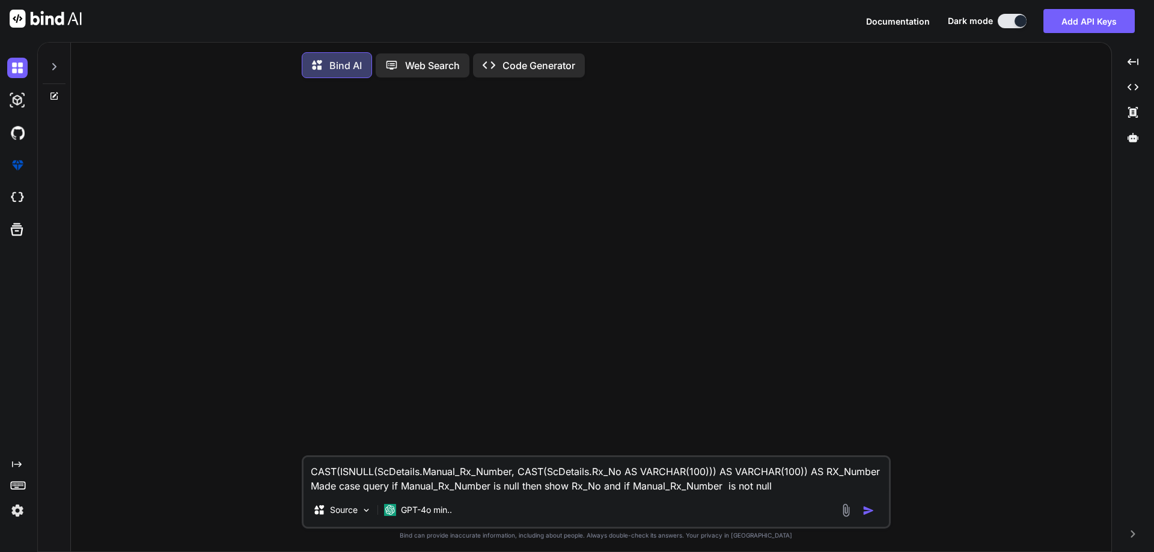
type textarea "x"
type textarea "CAST(ISNULL(ScDetails.Manual_Rx_Number, CAST(ScDetails.Rx_No AS VARCHAR(100))) …"
type textarea "x"
type textarea "CAST(ISNULL(ScDetails.Manual_Rx_Number, CAST(ScDetails.Rx_No AS VARCHAR(100))) …"
type textarea "x"
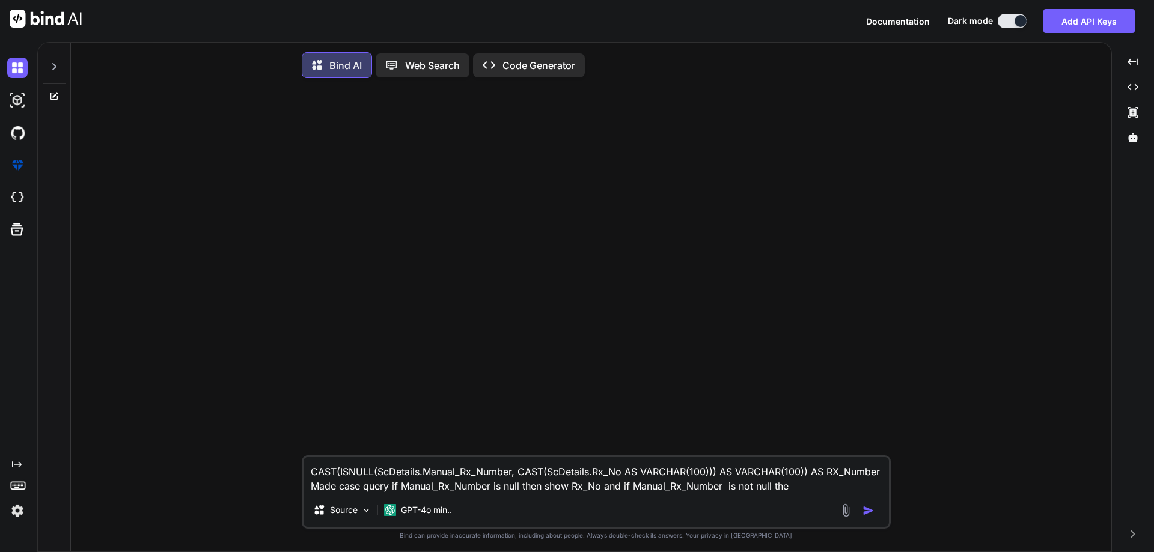
type textarea "CAST(ISNULL(ScDetails.Manual_Rx_Number, CAST(ScDetails.Rx_No AS VARCHAR(100))) …"
type textarea "x"
type textarea "CAST(ISNULL(ScDetails.Manual_Rx_Number, CAST(ScDetails.Rx_No AS VARCHAR(100))) …"
type textarea "x"
click at [481, 475] on textarea "CAST(ISNULL(ScDetails.Manual_Rx_Number, CAST(ScDetails.Rx_No AS VARCHAR(100))) …" at bounding box center [595, 475] width 585 height 36
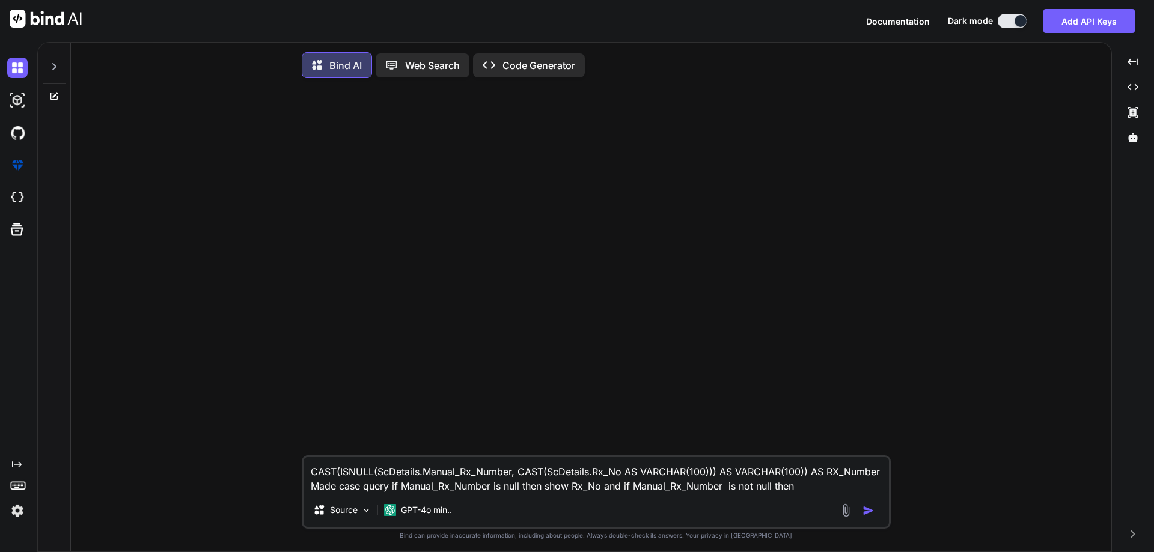
click at [481, 475] on textarea "CAST(ISNULL(ScDetails.Manual_Rx_Number, CAST(ScDetails.Rx_No AS VARCHAR(100))) …" at bounding box center [595, 475] width 585 height 36
click at [835, 490] on textarea "CAST(ISNULL(ScDetails.Manual_Rx_Number, CAST(ScDetails.Rx_No AS VARCHAR(100))) …" at bounding box center [595, 475] width 585 height 36
type textarea "CAST(ISNULL(ScDetails.Manual_Rx_Number, CAST(ScDetails.Rx_No AS VARCHAR(100))) …"
type textarea "x"
type textarea "CAST(ISNULL(ScDetails.Manual_Rx_Number, CAST(ScDetails.Rx_No AS VARCHAR(100))) …"
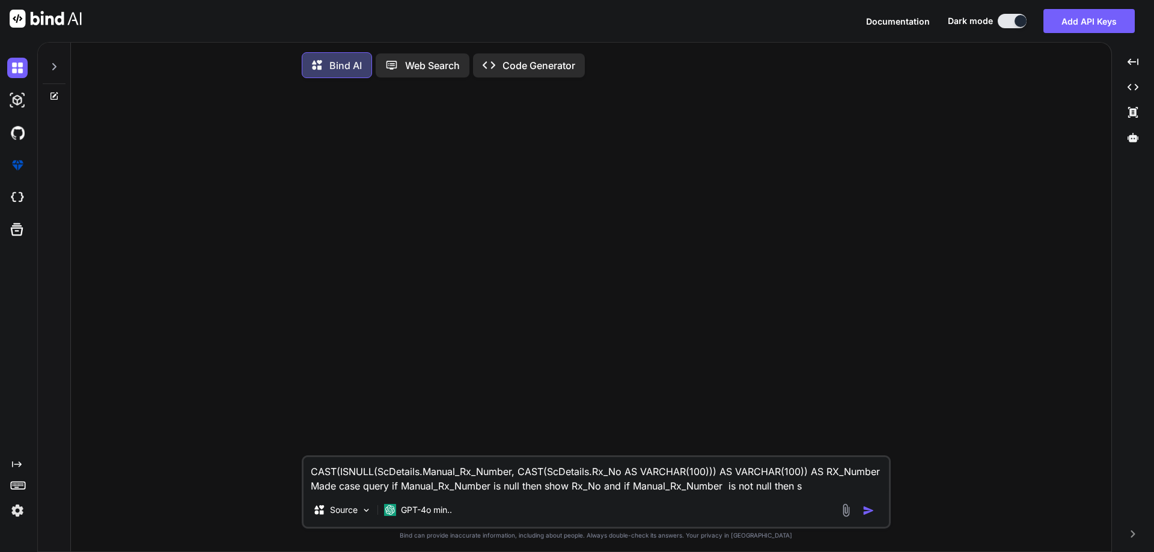
type textarea "x"
type textarea "CAST(ISNULL(ScDetails.Manual_Rx_Number, CAST(ScDetails.Rx_No AS VARCHAR(100))) …"
type textarea "x"
type textarea "CAST(ISNULL(ScDetails.Manual_Rx_Number, CAST(ScDetails.Rx_No AS VARCHAR(100))) …"
type textarea "x"
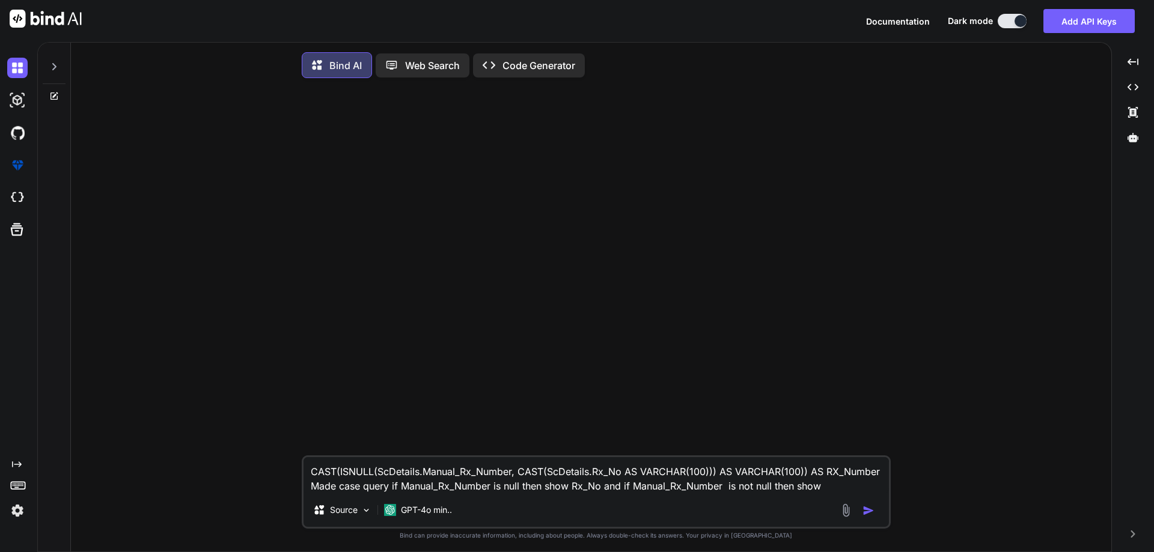
type textarea "CAST(ISNULL(ScDetails.Manual_Rx_Number, CAST(ScDetails.Rx_No AS VARCHAR(100))) …"
type textarea "x"
paste textarea "Manual_Rx_Number"
type textarea "CAST(ISNULL(ScDetails.Manual_Rx_Number, CAST(ScDetails.Rx_No AS VARCHAR(100))) …"
type textarea "x"
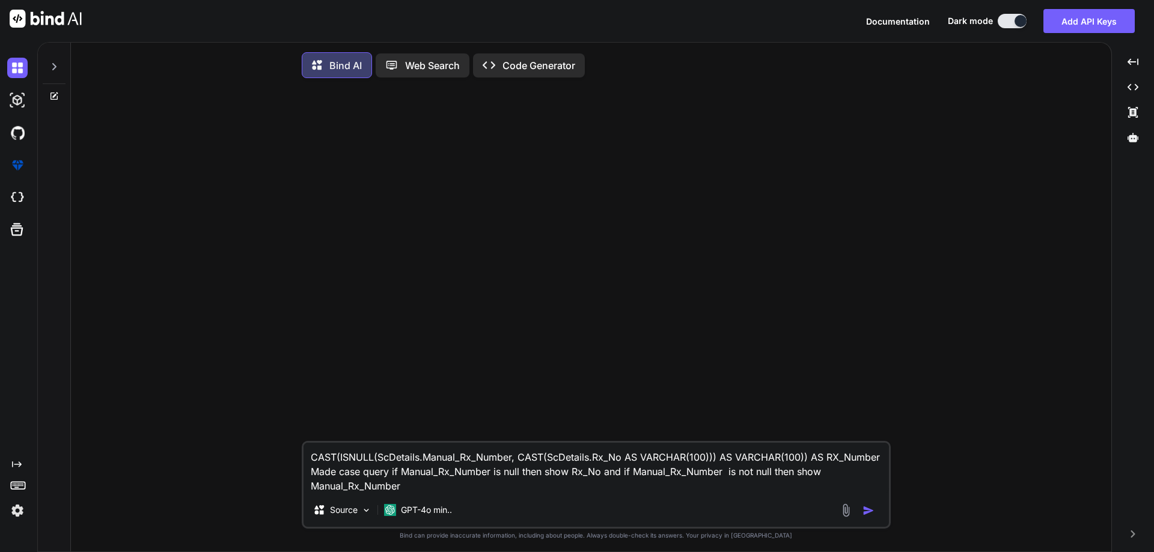
type textarea "CAST(ISNULL(ScDetails.Manual_Rx_Number, CAST(ScDetails.Rx_No AS VARCHAR(100))) …"
click at [864, 513] on img "button" at bounding box center [868, 511] width 12 height 12
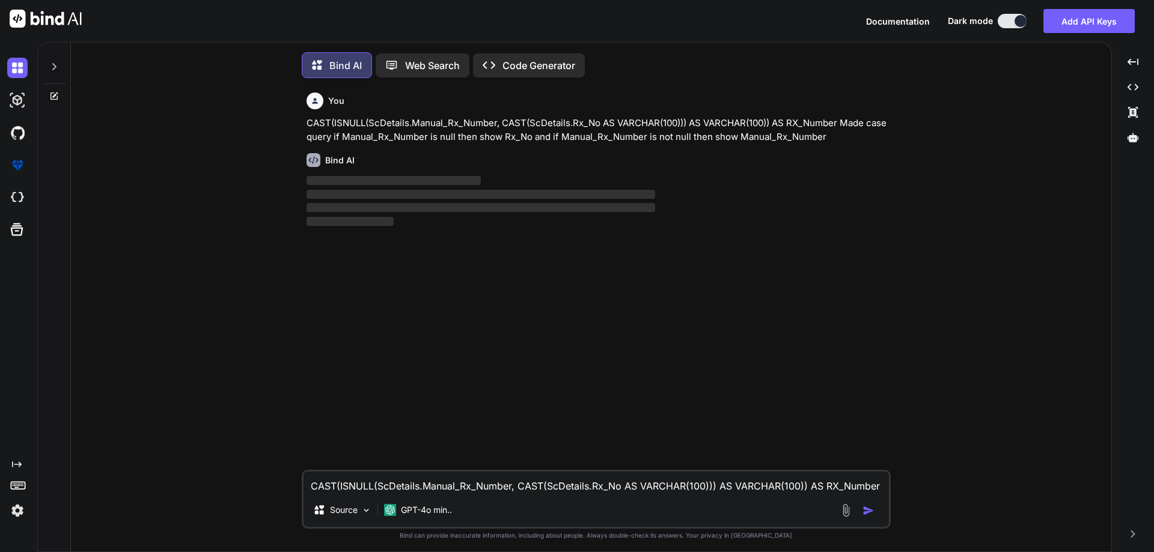
scroll to position [6, 0]
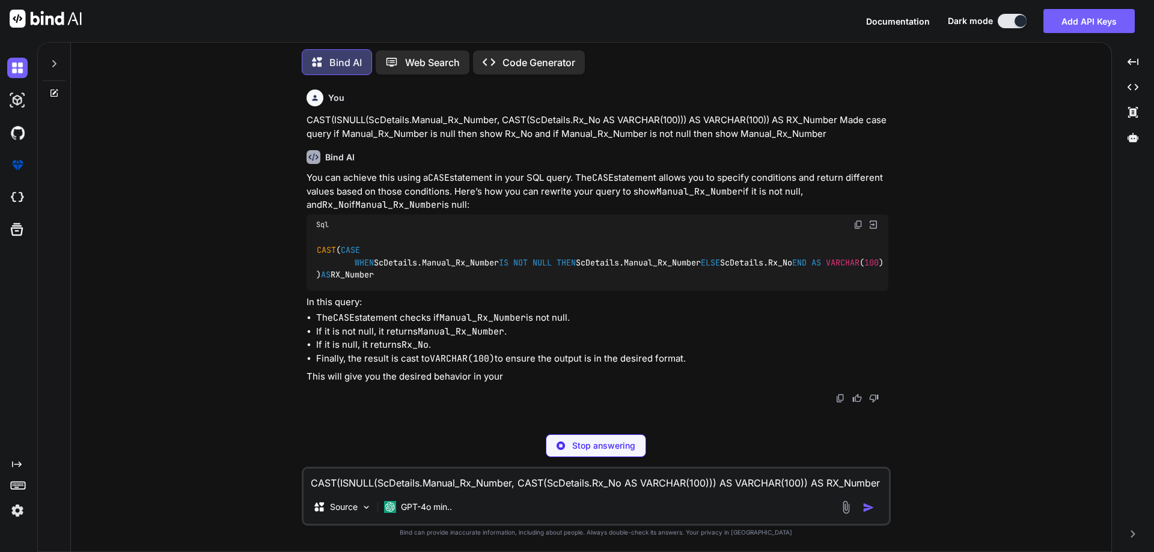
click at [857, 225] on div "Bind AI Web Search Created with Pixso. Code Generator You CAST(ISNULL(ScDetails…" at bounding box center [595, 297] width 1116 height 510
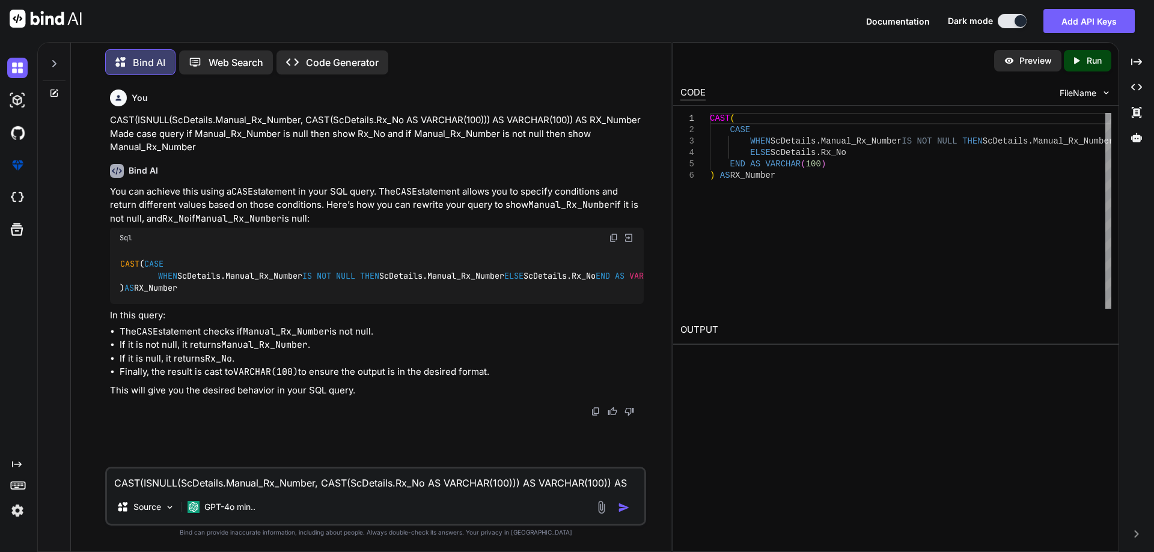
type textarea "x"
click at [613, 236] on img at bounding box center [614, 238] width 10 height 10
